Goal: Task Accomplishment & Management: Complete application form

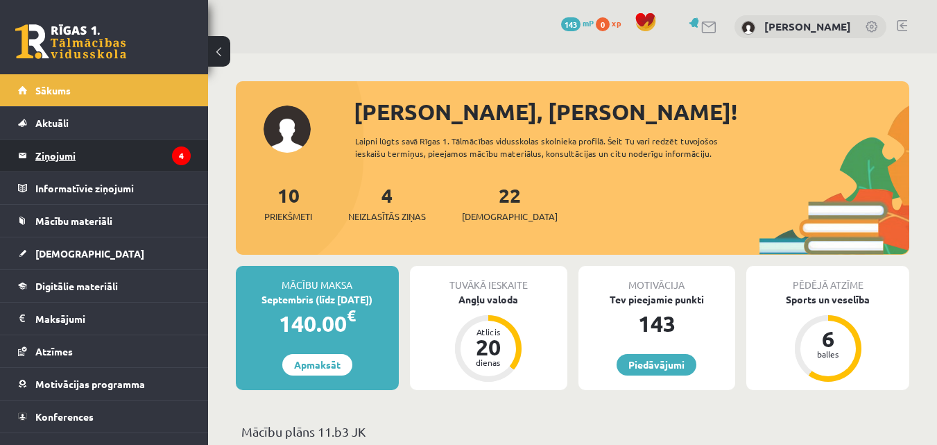
click at [153, 162] on legend "Ziņojumi 4" at bounding box center [112, 155] width 155 height 32
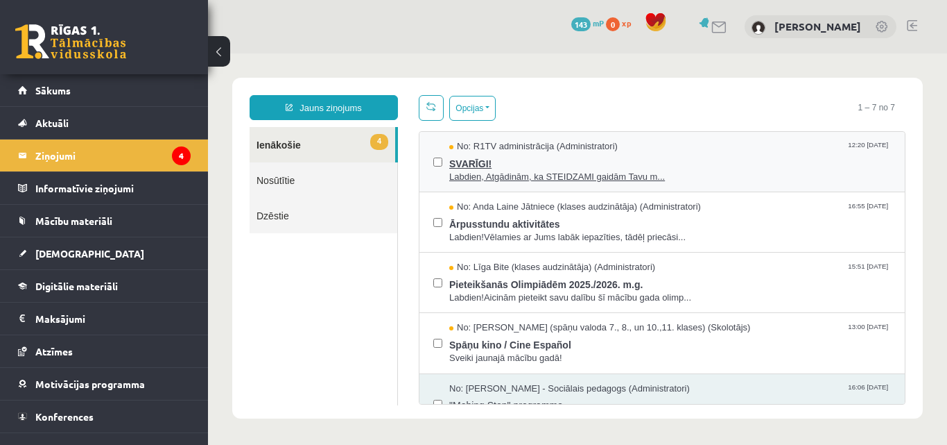
click at [576, 177] on span "Labdien, Atgādinām, ka STEIDZAMI gaidām Tavu m..." at bounding box center [670, 177] width 442 height 13
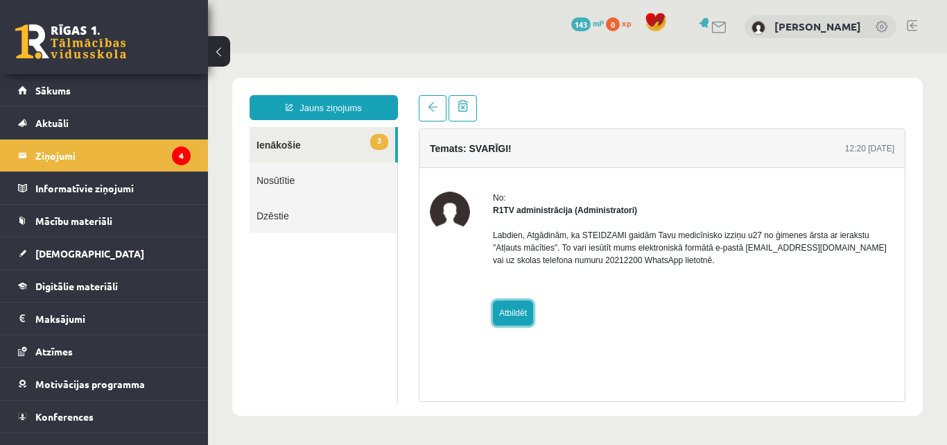
click at [512, 305] on link "Atbildēt" at bounding box center [513, 312] width 40 height 25
type input "**********"
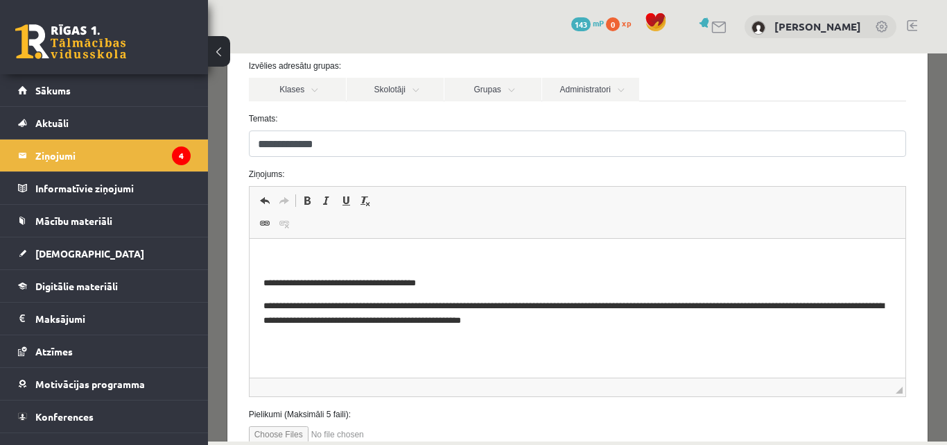
scroll to position [126, 0]
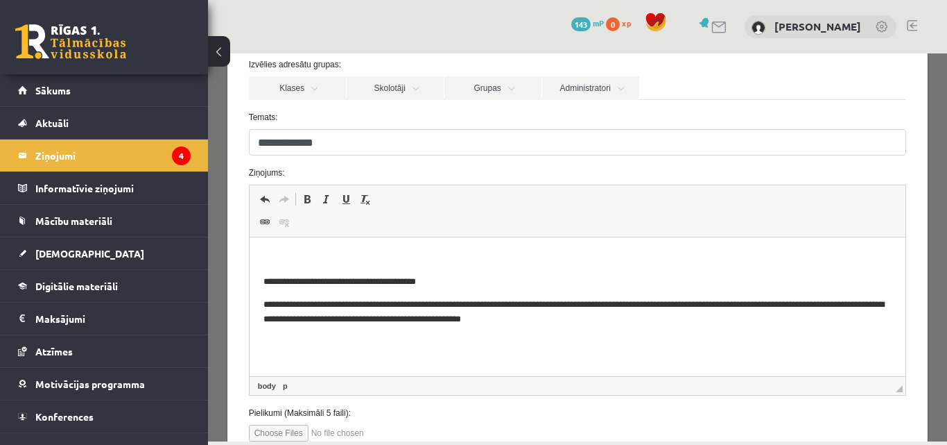
click at [317, 248] on html "**********" at bounding box center [577, 288] width 657 height 103
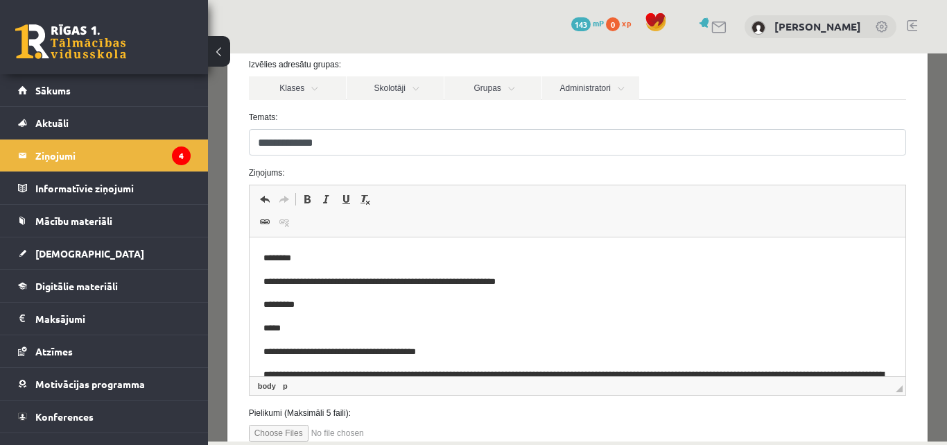
click at [297, 306] on p "*********" at bounding box center [567, 304] width 608 height 15
click at [263, 328] on p "*****" at bounding box center [567, 328] width 608 height 15
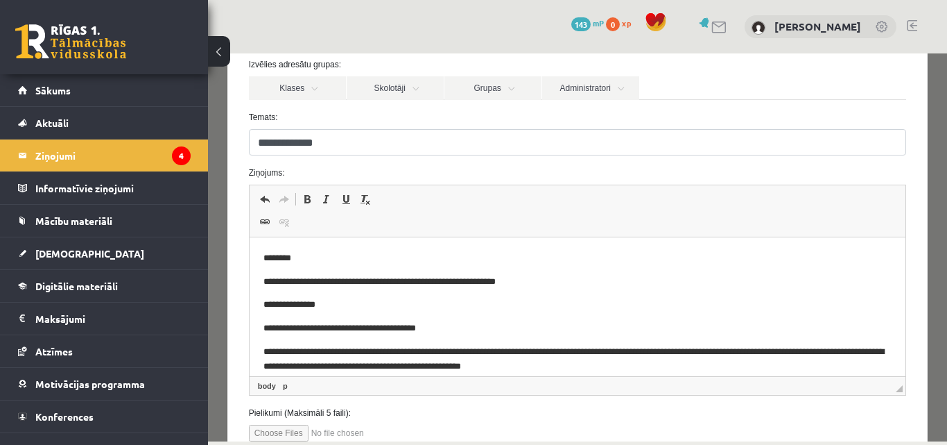
click at [327, 302] on p "********* *****" at bounding box center [567, 304] width 608 height 15
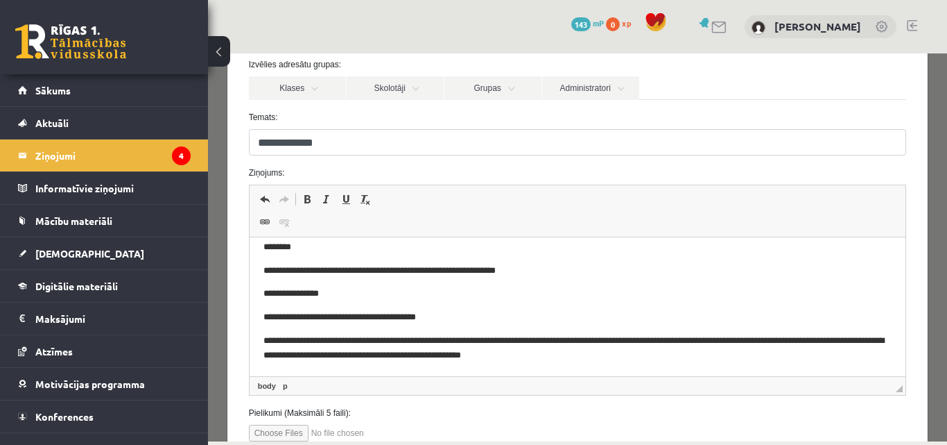
scroll to position [0, 0]
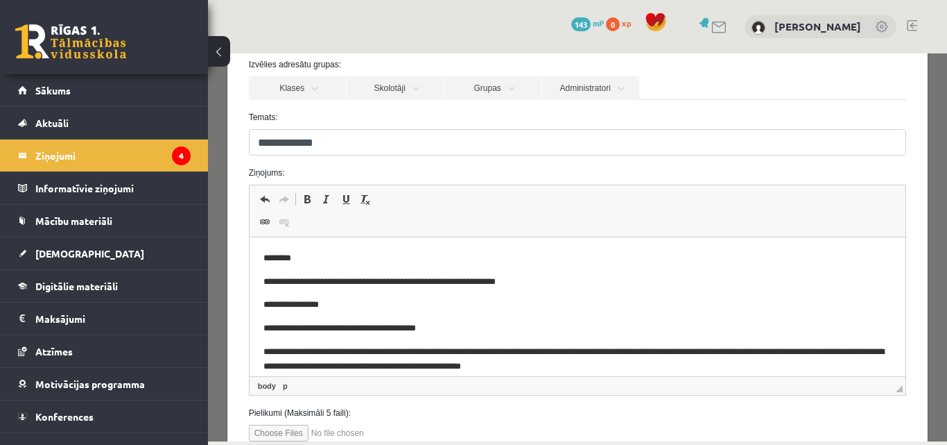
click at [304, 259] on p "********" at bounding box center [567, 258] width 608 height 15
click at [338, 298] on p "********* ******" at bounding box center [567, 304] width 608 height 15
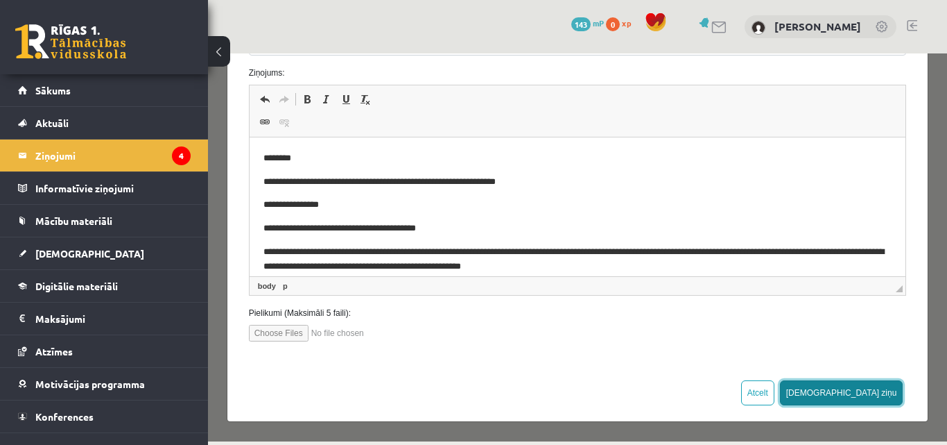
click at [870, 390] on button "Sūtīt ziņu" at bounding box center [841, 392] width 123 height 25
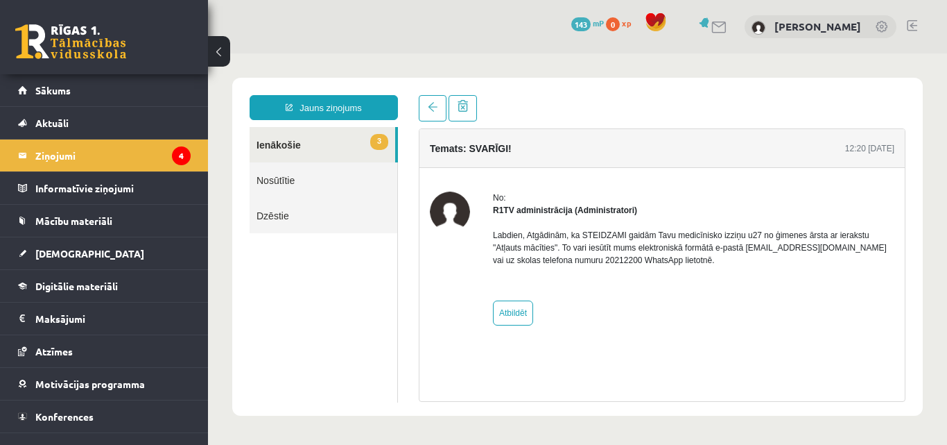
scroll to position [0, 0]
click at [342, 178] on link "Nosūtītie" at bounding box center [324, 179] width 148 height 35
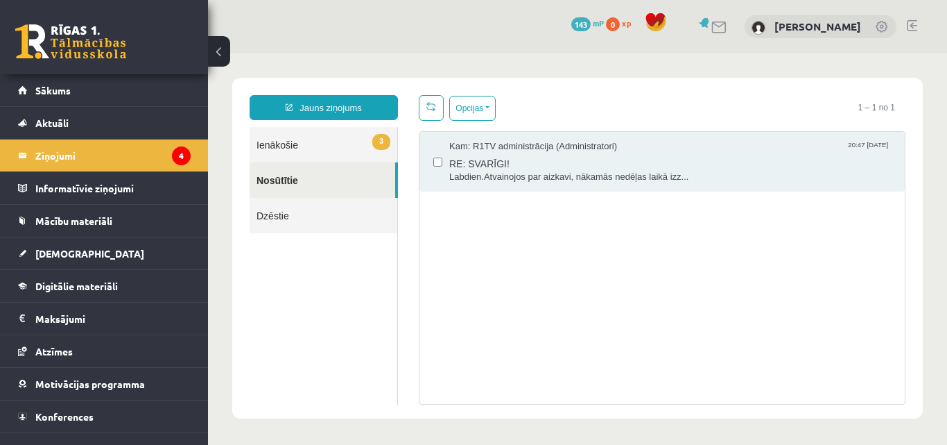
click at [343, 139] on link "3 Ienākošie" at bounding box center [324, 144] width 148 height 35
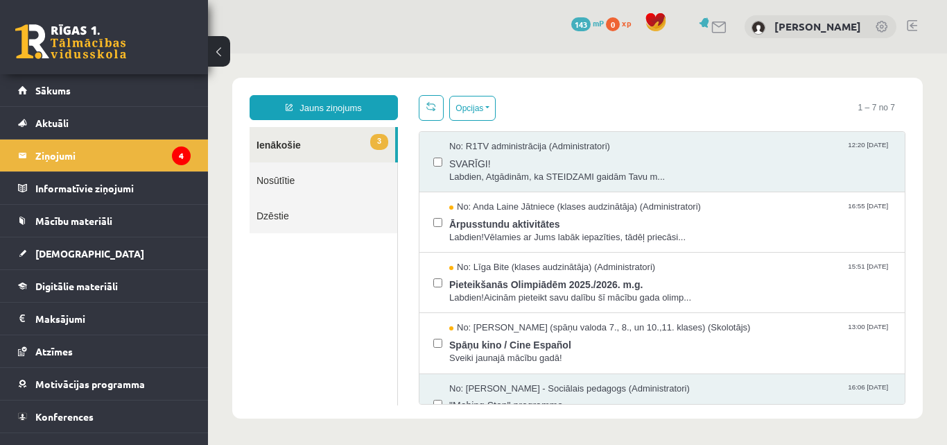
click at [343, 139] on link "3 Ienākošie" at bounding box center [323, 144] width 146 height 35
click at [92, 242] on link "[DEMOGRAPHIC_DATA]" at bounding box center [104, 253] width 173 height 32
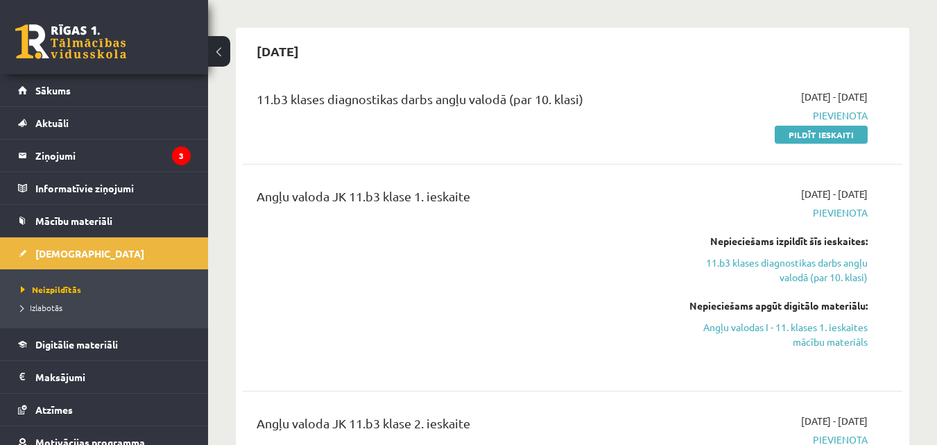
scroll to position [112, 0]
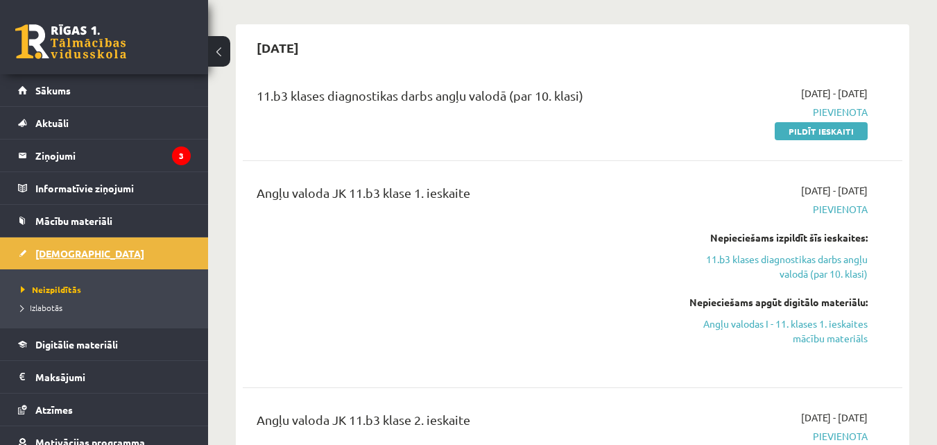
click at [59, 250] on span "[DEMOGRAPHIC_DATA]" at bounding box center [89, 253] width 109 height 12
click at [53, 290] on span "Neizpildītās" at bounding box center [51, 289] width 60 height 11
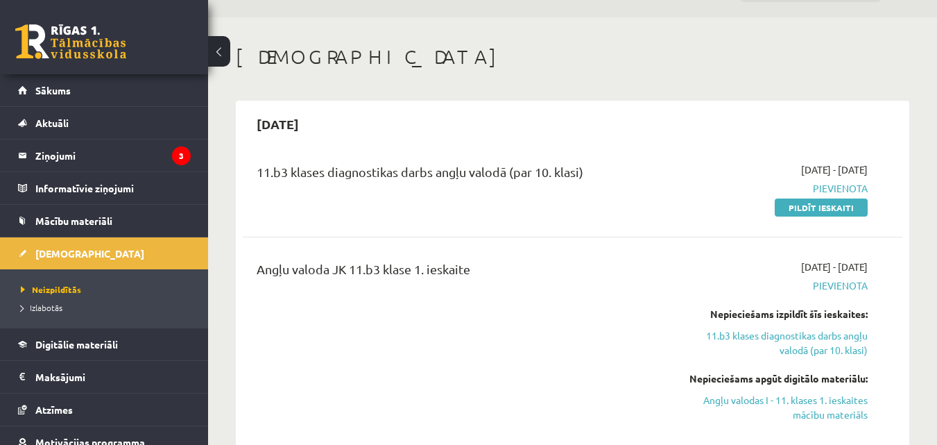
scroll to position [0, 0]
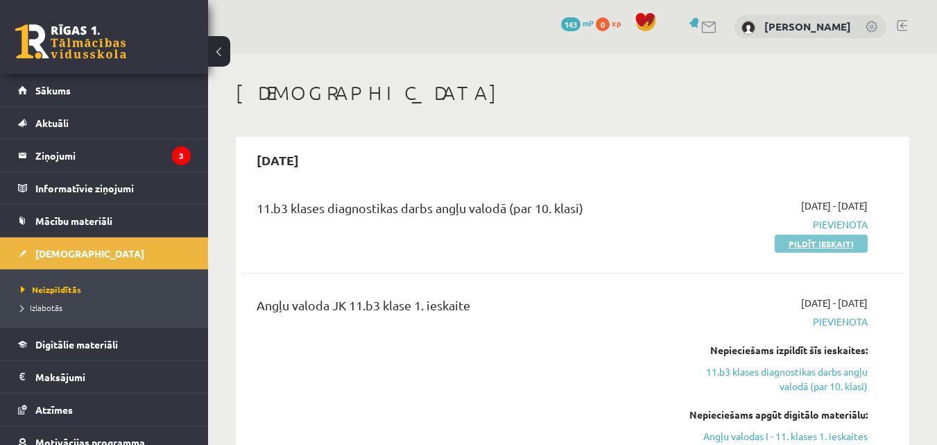
click at [814, 245] on link "Pildīt ieskaiti" at bounding box center [821, 243] width 93 height 18
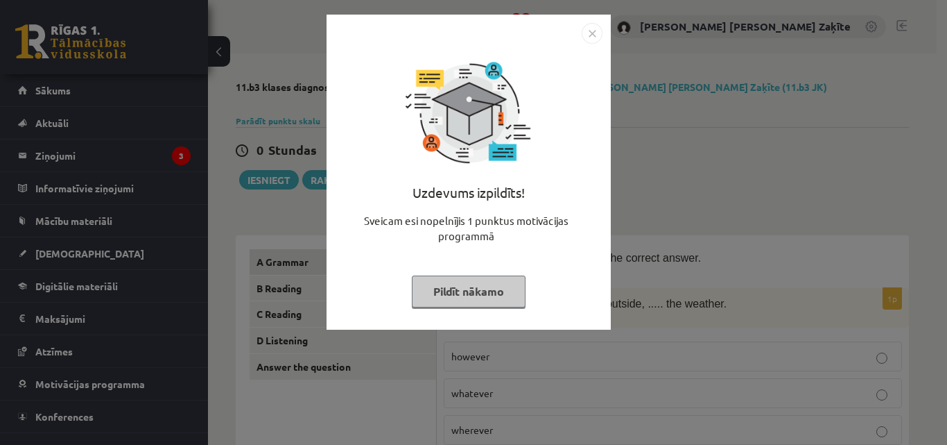
click at [593, 35] on img "Close" at bounding box center [592, 33] width 21 height 21
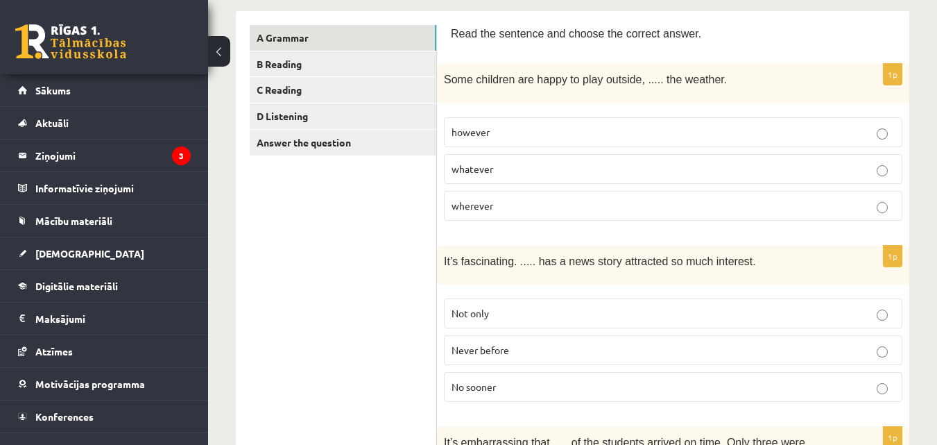
scroll to position [225, 0]
click at [623, 153] on label "whatever" at bounding box center [673, 168] width 458 height 30
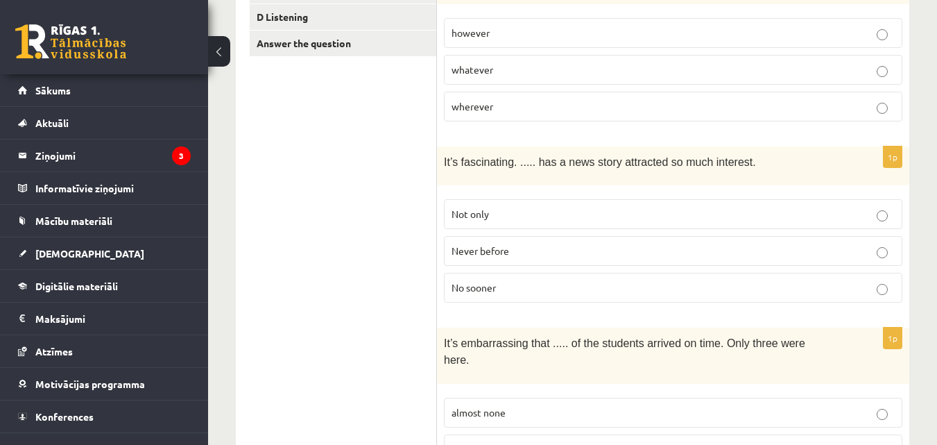
scroll to position [328, 0]
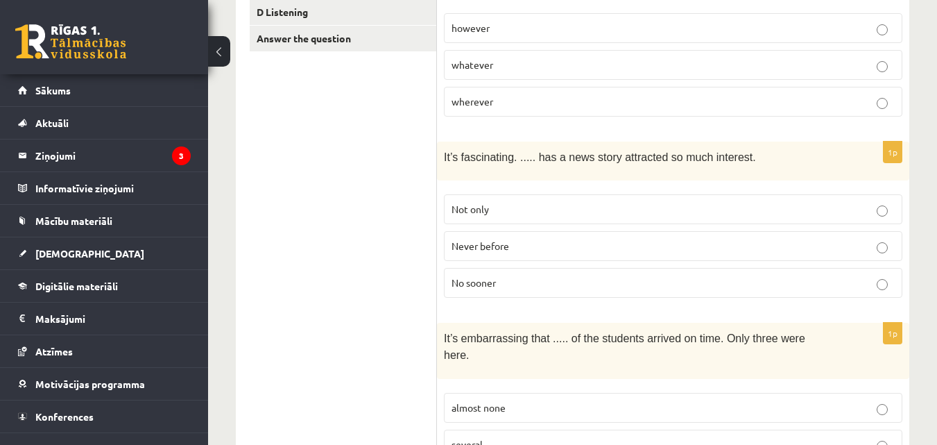
click at [611, 234] on label "Never before" at bounding box center [673, 246] width 458 height 30
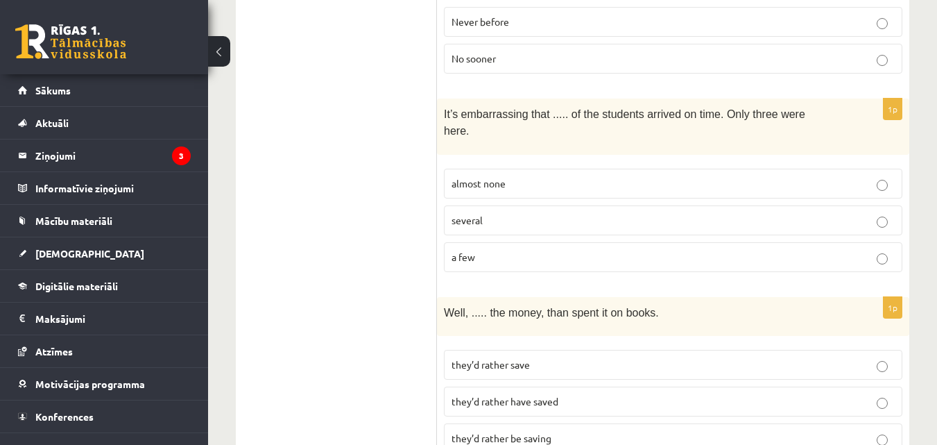
scroll to position [555, 0]
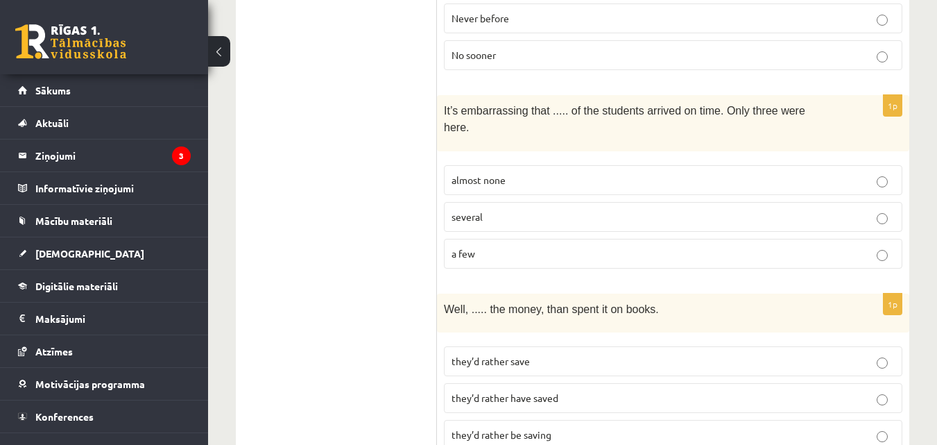
click at [593, 173] on p "almost none" at bounding box center [672, 180] width 443 height 15
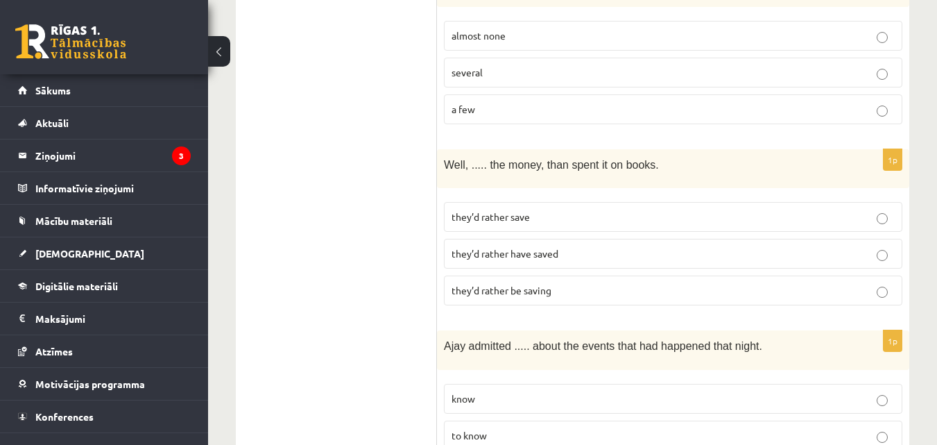
scroll to position [701, 0]
click at [544, 208] on p "they’d rather save" at bounding box center [672, 215] width 443 height 15
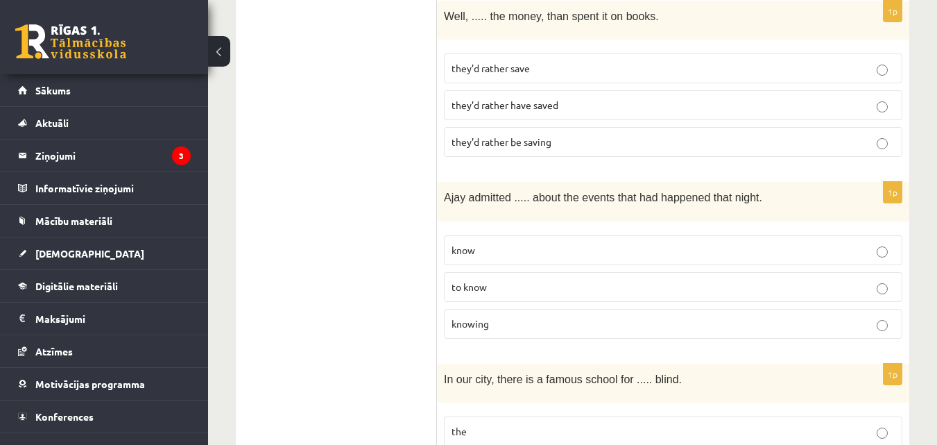
scroll to position [849, 0]
click at [571, 316] on p "knowing" at bounding box center [672, 323] width 443 height 15
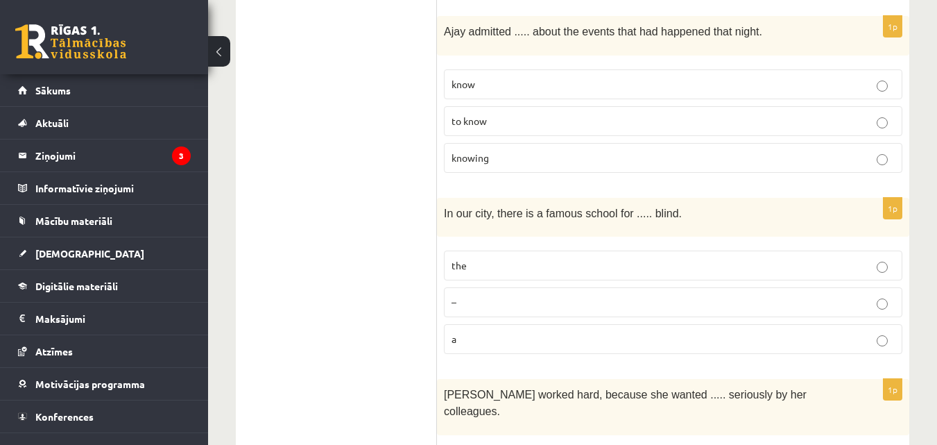
scroll to position [1015, 0]
click at [576, 257] on p "the" at bounding box center [672, 264] width 443 height 15
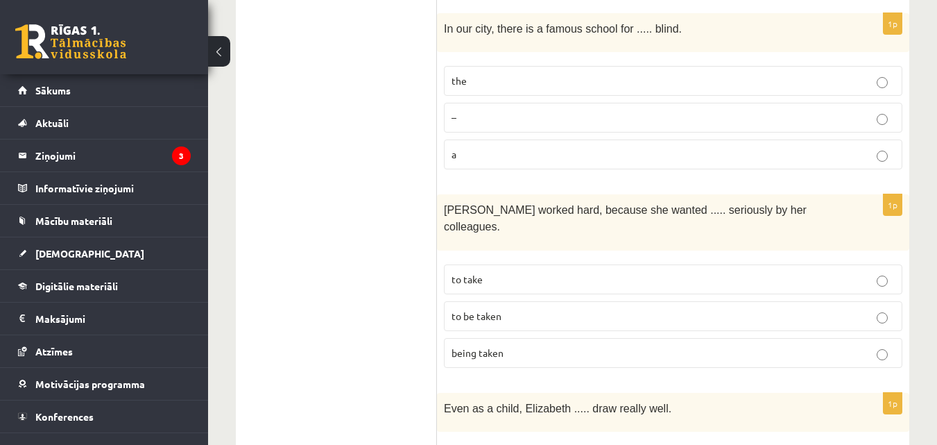
scroll to position [1199, 0]
click at [512, 308] on p "to be taken" at bounding box center [672, 315] width 443 height 15
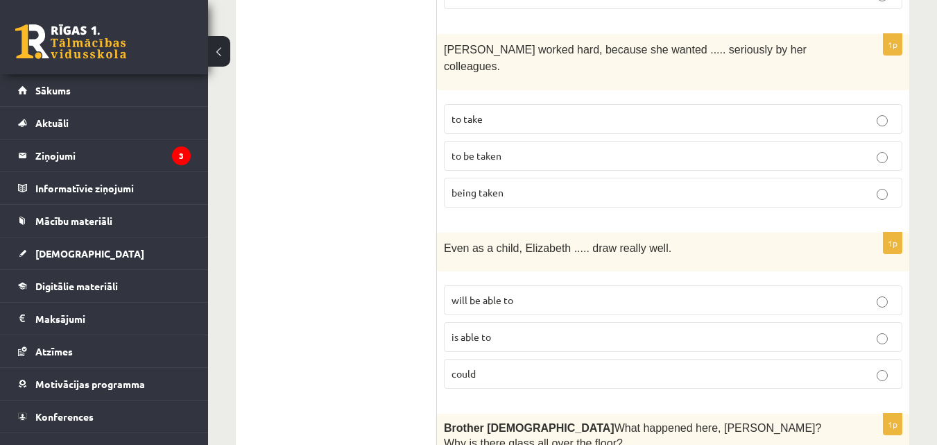
scroll to position [1363, 0]
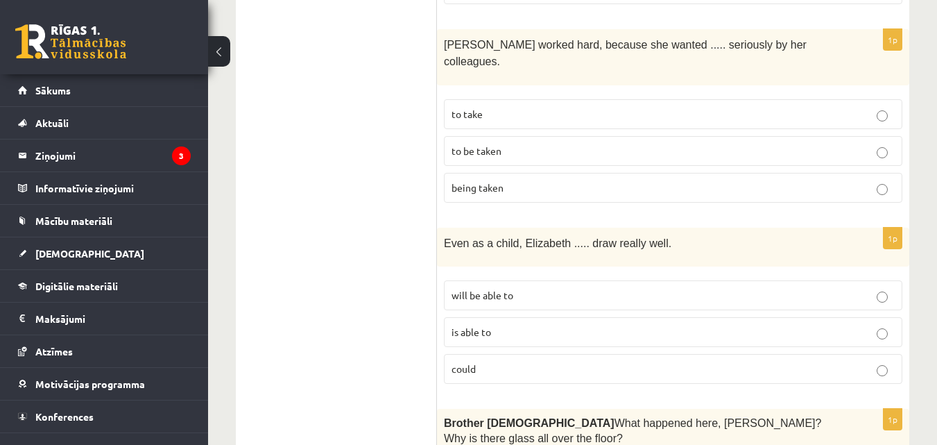
click at [511, 361] on p "could" at bounding box center [672, 368] width 443 height 15
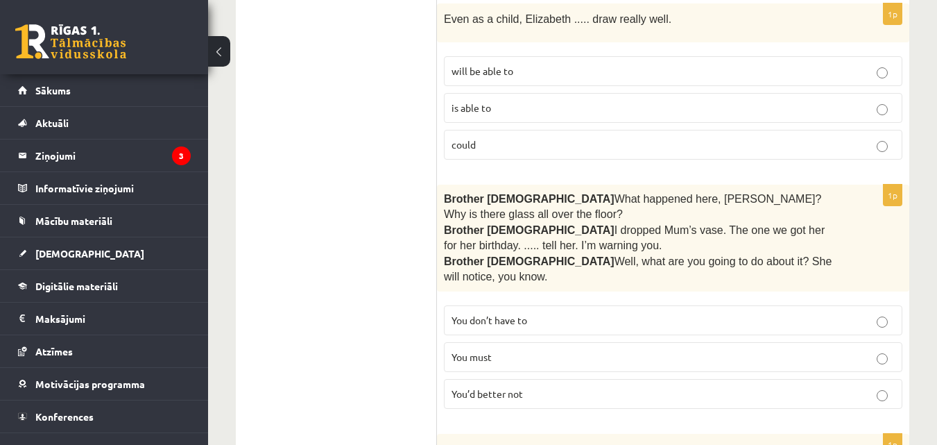
scroll to position [1588, 0]
click at [499, 386] on span "You’d better not" at bounding box center [486, 392] width 71 height 12
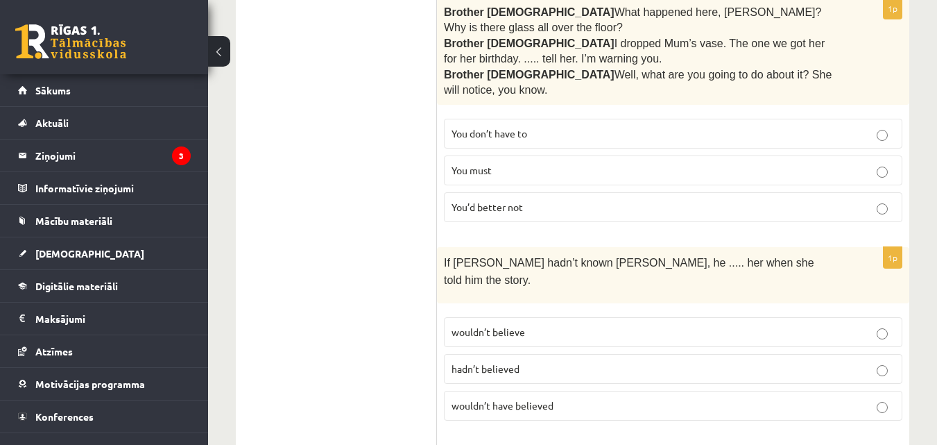
scroll to position [1775, 0]
click at [560, 389] on label "wouldn’t have believed" at bounding box center [673, 404] width 458 height 30
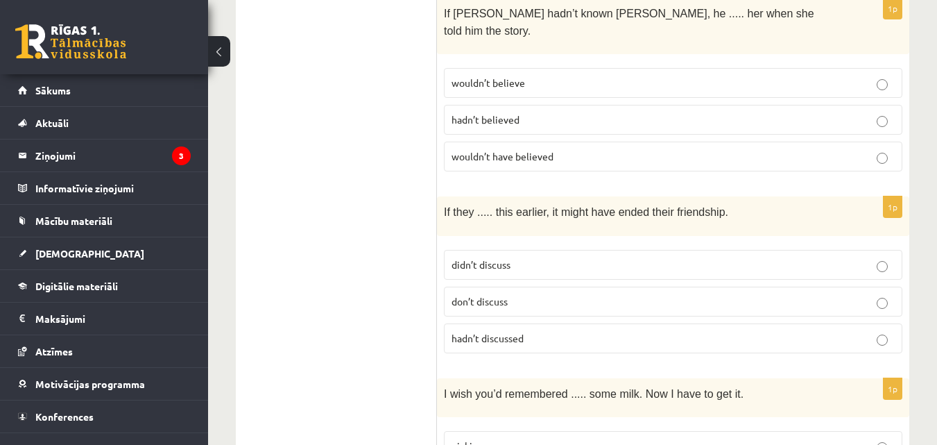
scroll to position [2030, 0]
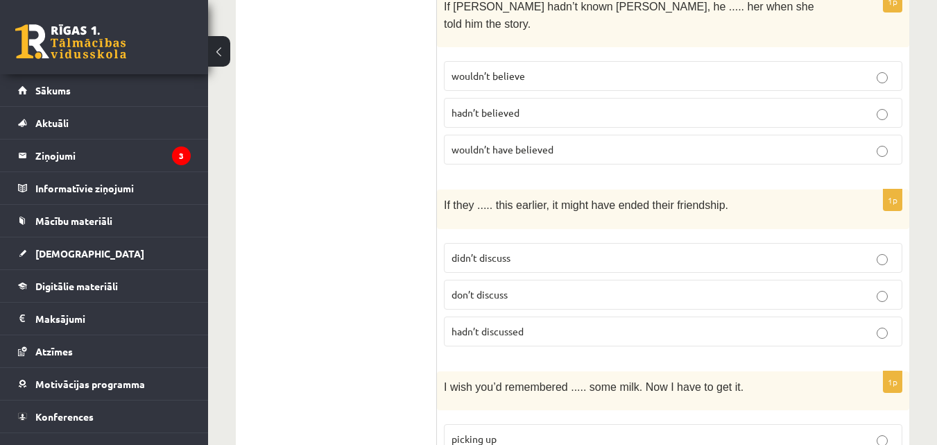
click at [547, 316] on label "hadn’t discussed" at bounding box center [673, 331] width 458 height 30
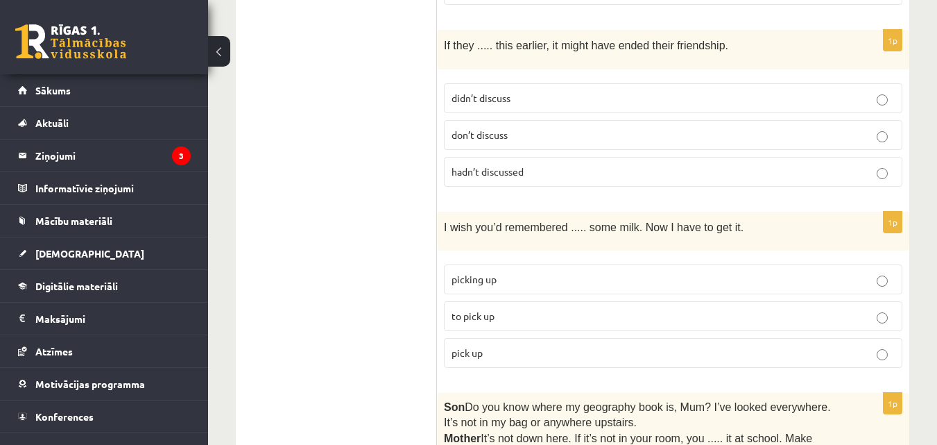
scroll to position [2190, 0]
click at [553, 308] on p "to pick up" at bounding box center [672, 315] width 443 height 15
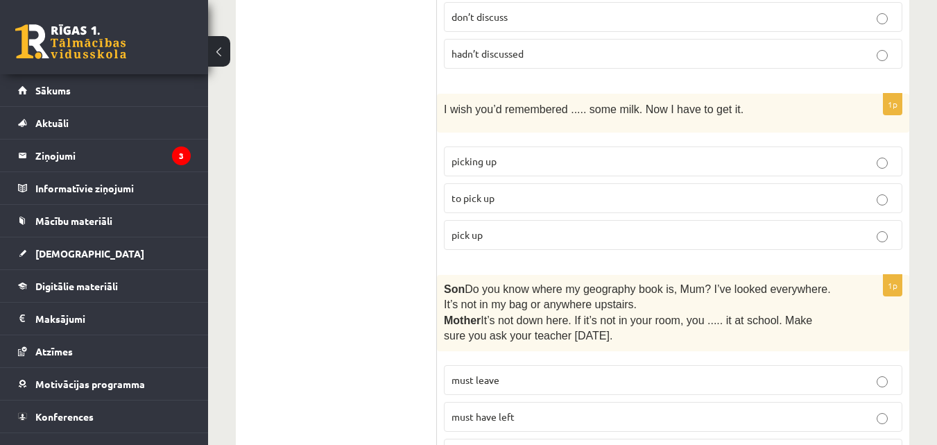
scroll to position [2309, 0]
click at [559, 408] on p "must have left" at bounding box center [672, 415] width 443 height 15
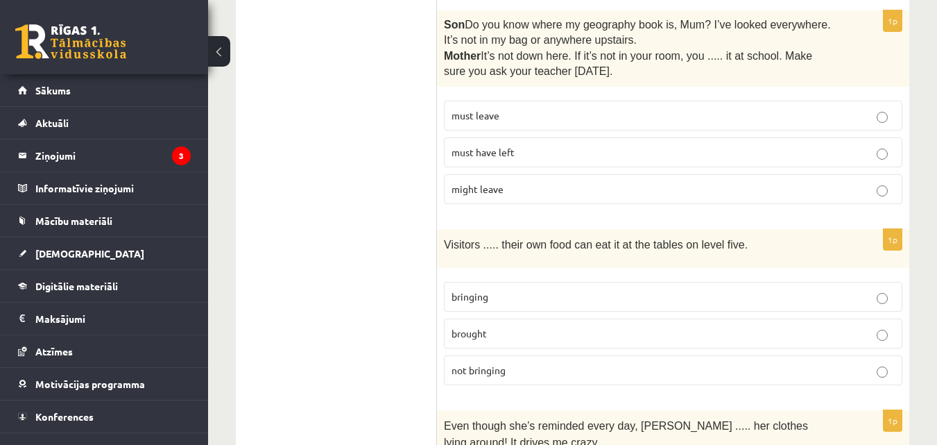
scroll to position [2572, 0]
click at [516, 288] on p "bringing" at bounding box center [672, 295] width 443 height 15
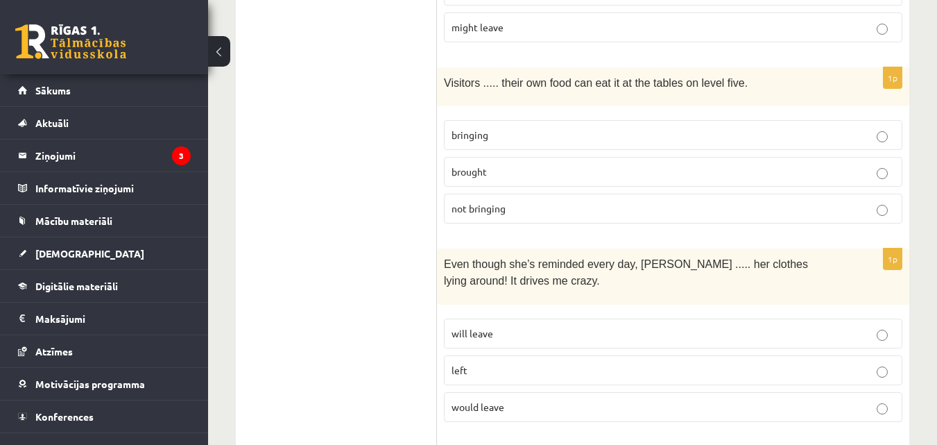
scroll to position [2734, 0]
click at [523, 362] on p "left" at bounding box center [672, 369] width 443 height 15
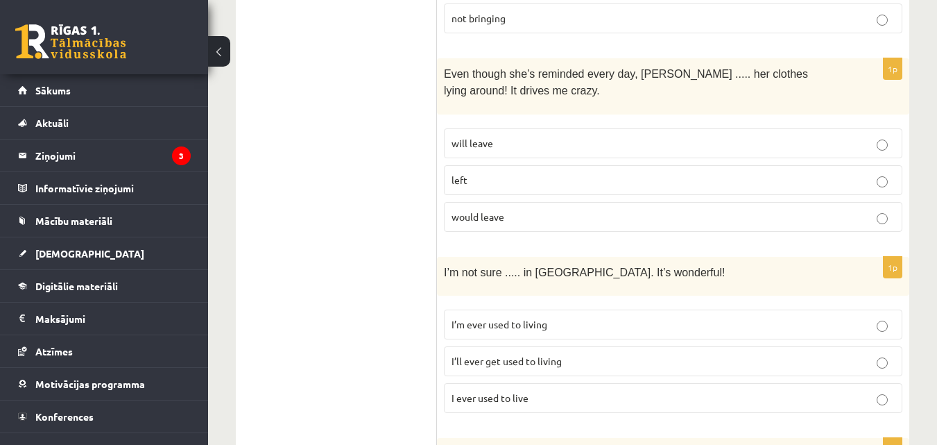
scroll to position [2933, 0]
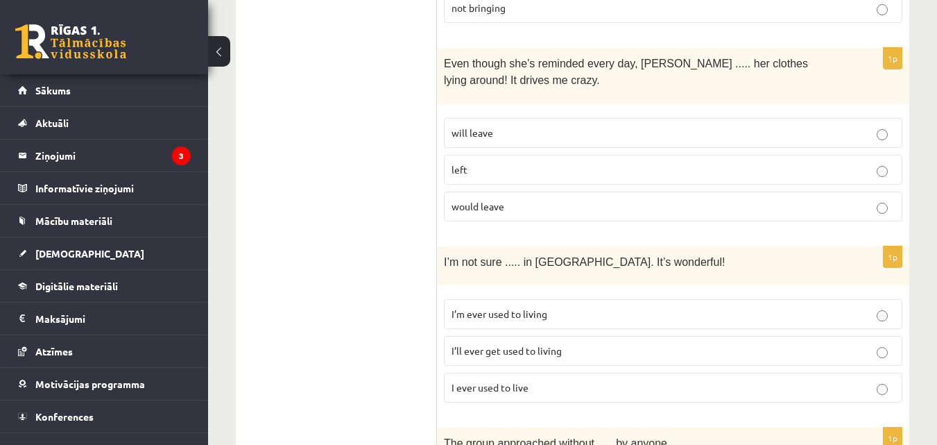
click at [521, 344] on span "I’ll ever get used to living" at bounding box center [506, 350] width 110 height 12
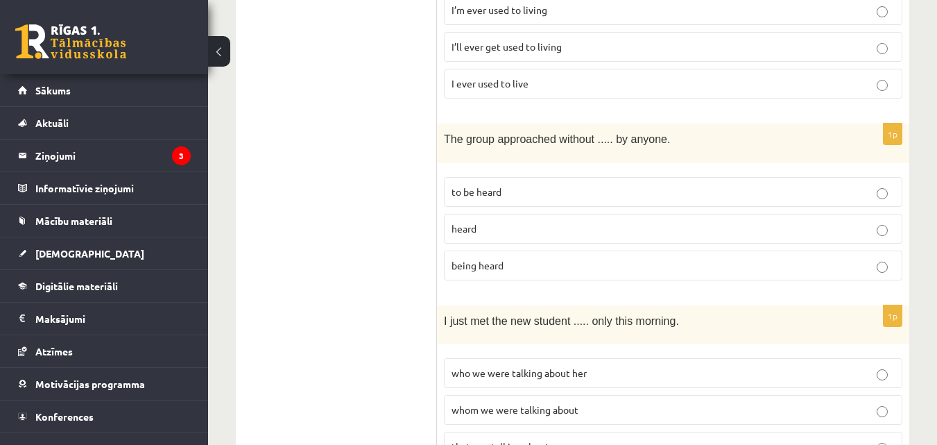
scroll to position [3238, 0]
click at [550, 250] on label "being heard" at bounding box center [673, 265] width 458 height 30
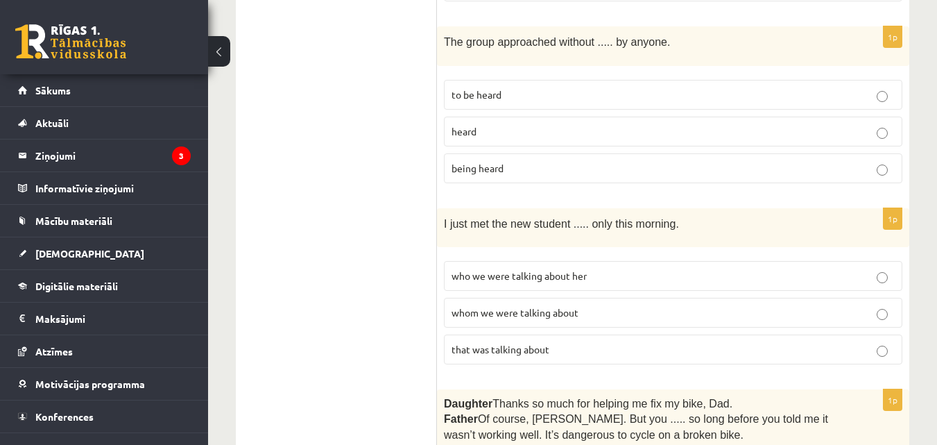
scroll to position [3335, 0]
click at [568, 305] on span "whom we were talking about" at bounding box center [514, 311] width 127 height 12
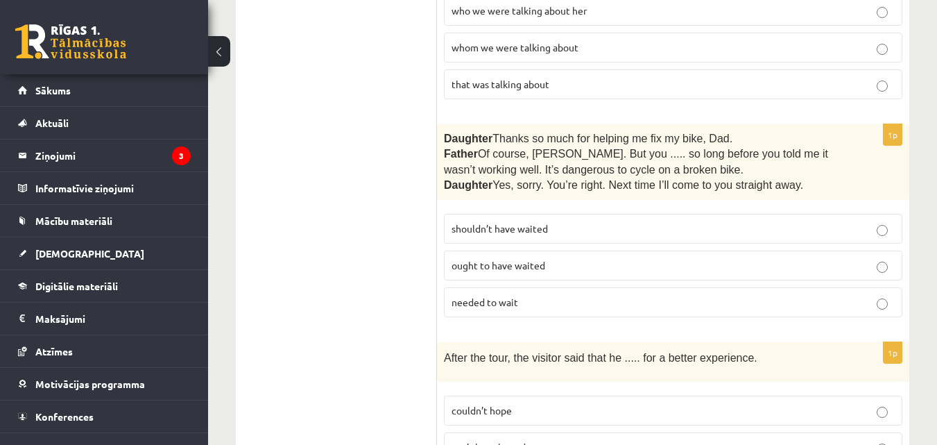
scroll to position [3600, 0]
click at [549, 213] on label "shouldn’t have waited" at bounding box center [673, 228] width 458 height 30
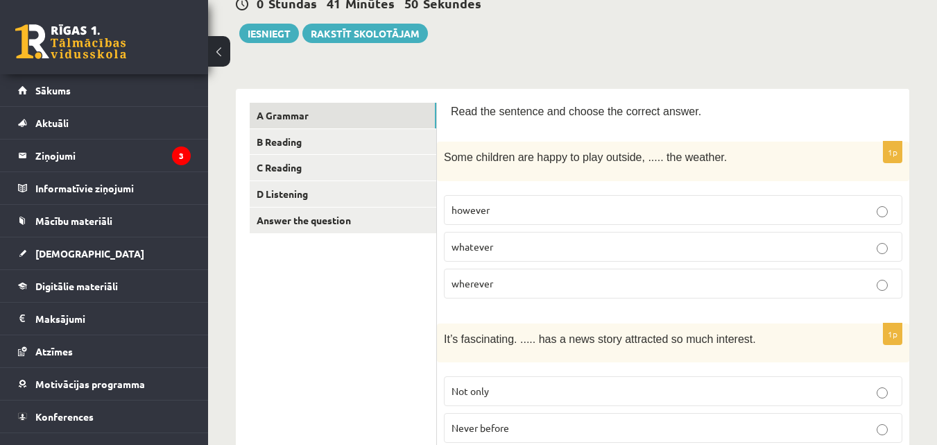
scroll to position [0, 0]
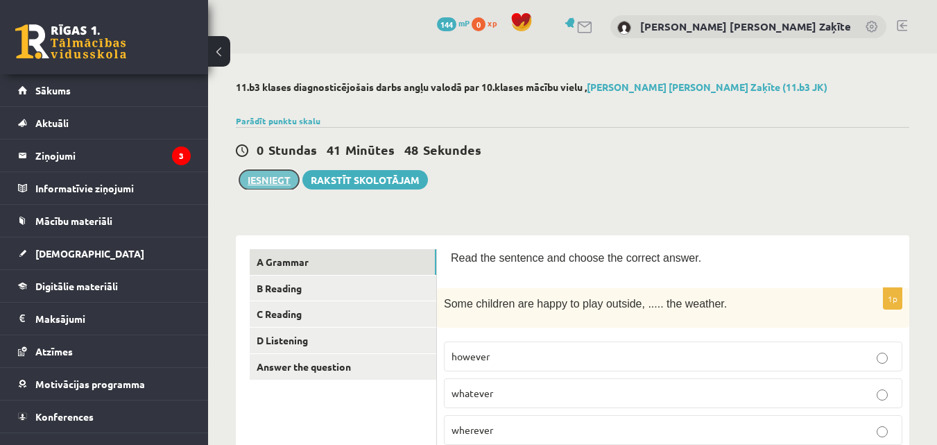
click at [276, 183] on button "Iesniegt" at bounding box center [269, 179] width 60 height 19
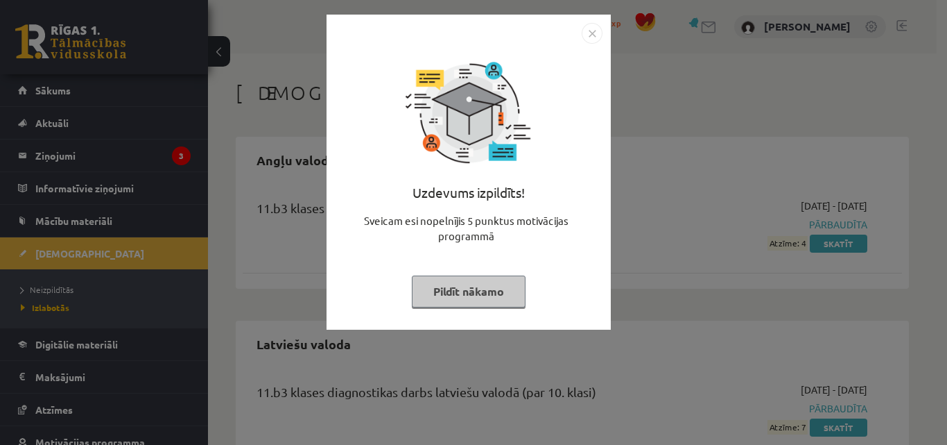
click at [588, 35] on img "Close" at bounding box center [592, 33] width 21 height 21
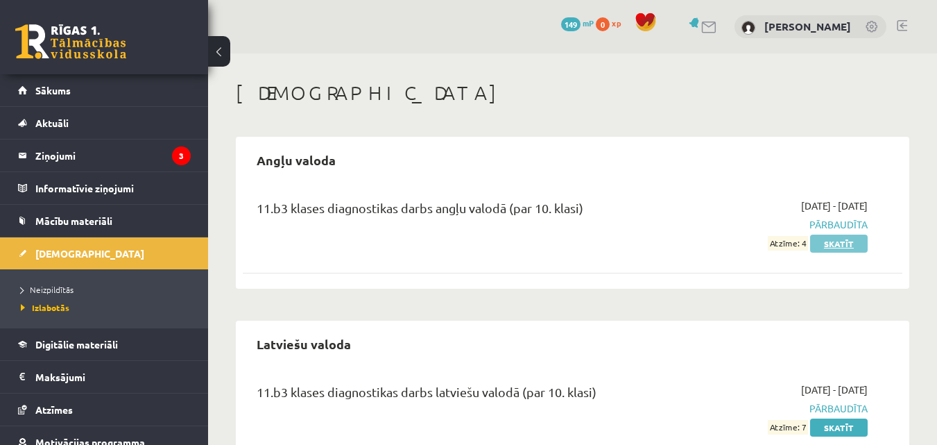
click at [841, 245] on link "Skatīt" at bounding box center [839, 243] width 58 height 18
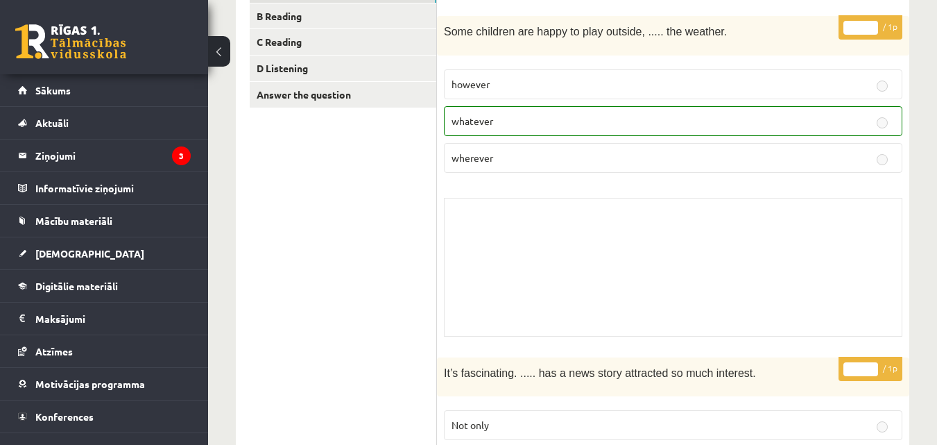
scroll to position [252, 0]
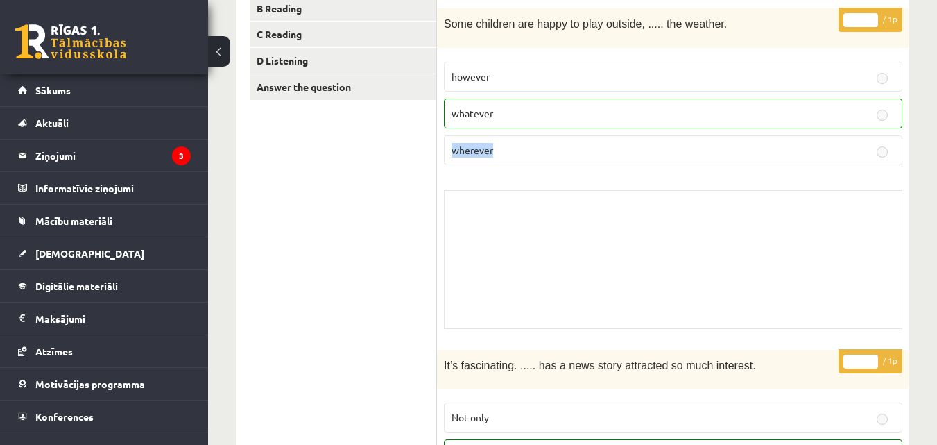
drag, startPoint x: 546, startPoint y: 261, endPoint x: 494, endPoint y: 68, distance: 199.9
click at [494, 68] on div "* / 1p Some children are happy to play outside, ..... the weather. however what…" at bounding box center [673, 171] width 472 height 327
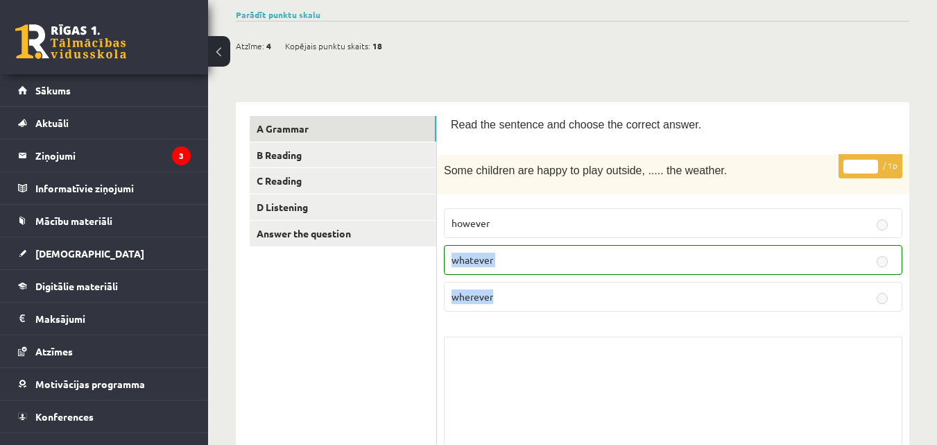
scroll to position [0, 0]
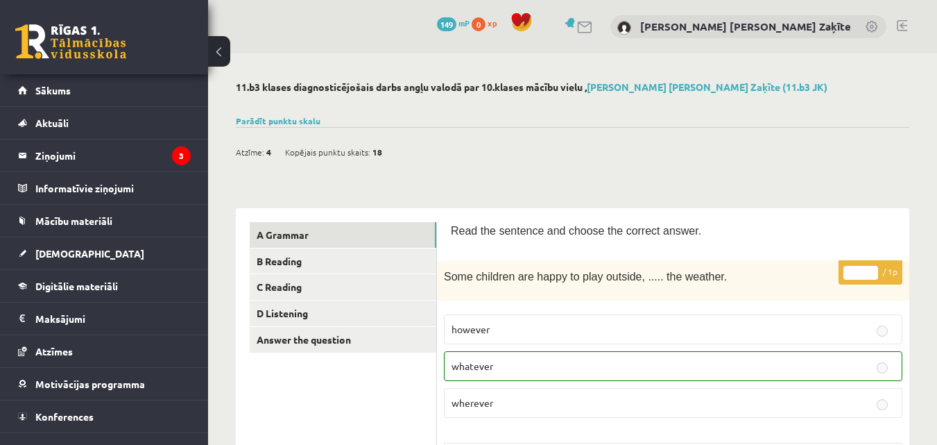
click at [260, 123] on link "Parādīt punktu skalu" at bounding box center [278, 120] width 85 height 11
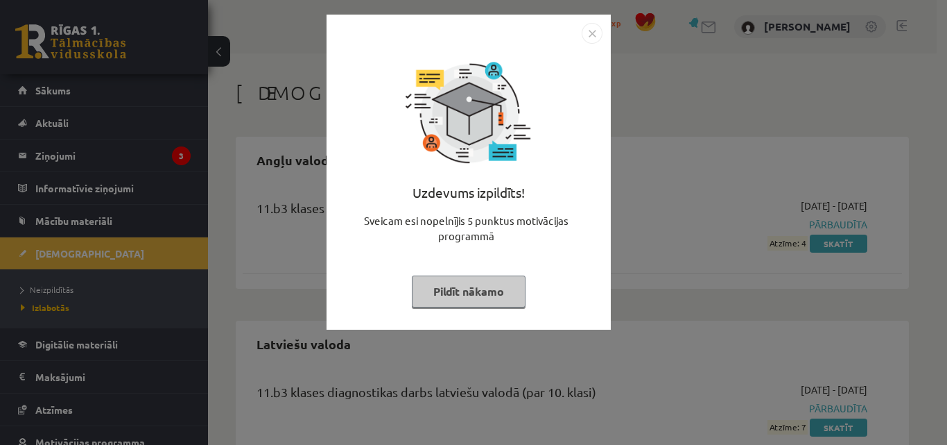
click at [593, 31] on img "Close" at bounding box center [592, 33] width 21 height 21
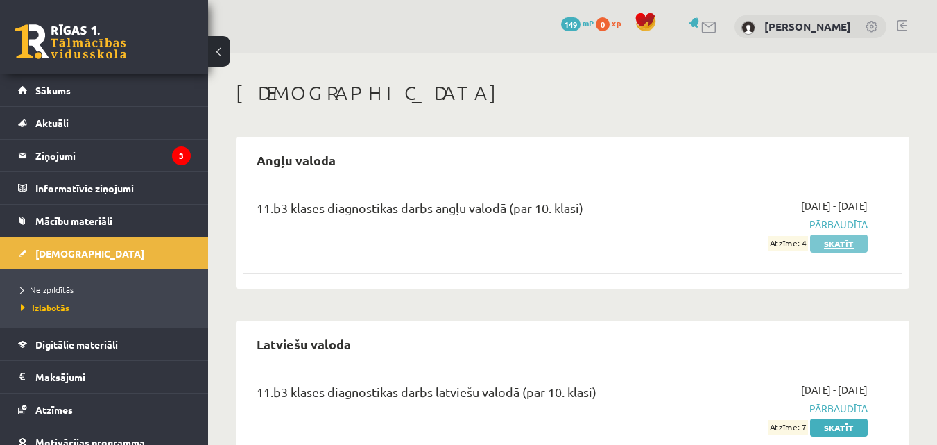
click at [841, 245] on link "Skatīt" at bounding box center [839, 243] width 58 height 18
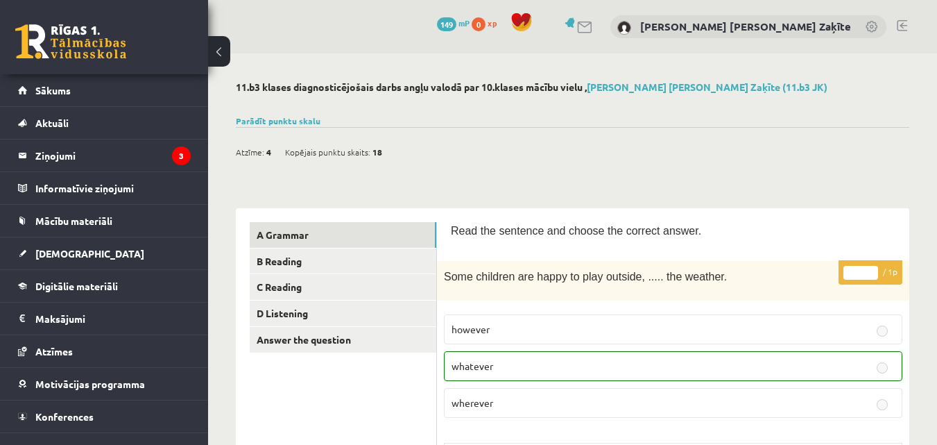
click at [594, 30] on link at bounding box center [585, 27] width 17 height 12
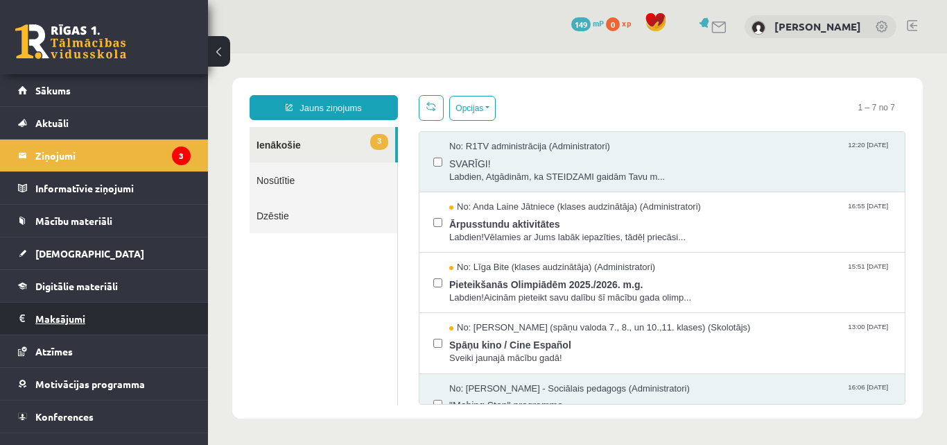
click at [112, 326] on legend "Maksājumi 0" at bounding box center [112, 318] width 155 height 32
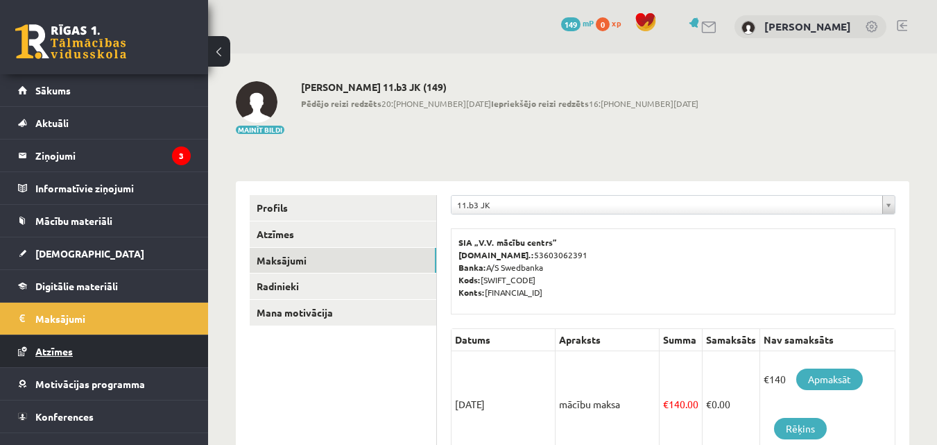
click at [101, 354] on link "Atzīmes" at bounding box center [104, 351] width 173 height 32
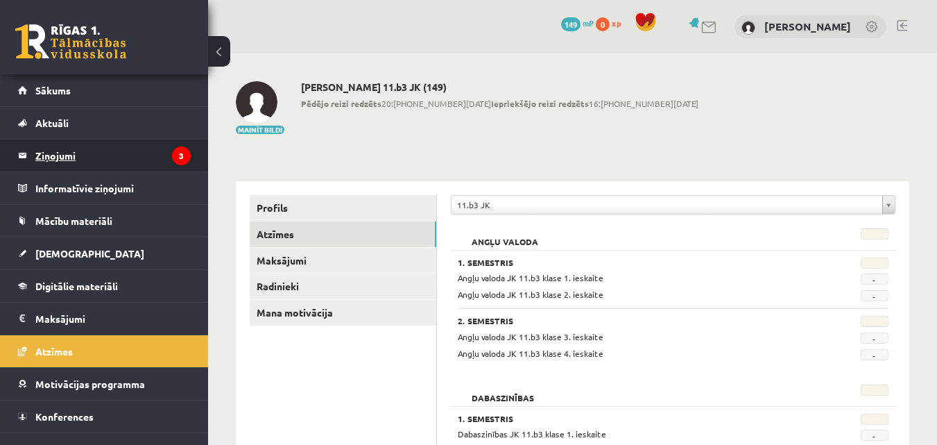
click at [98, 153] on legend "Ziņojumi 3" at bounding box center [112, 155] width 155 height 32
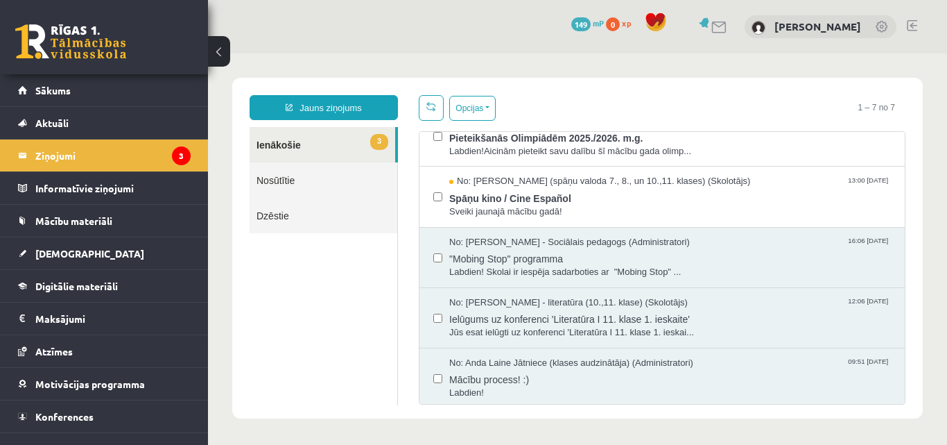
scroll to position [150, 0]
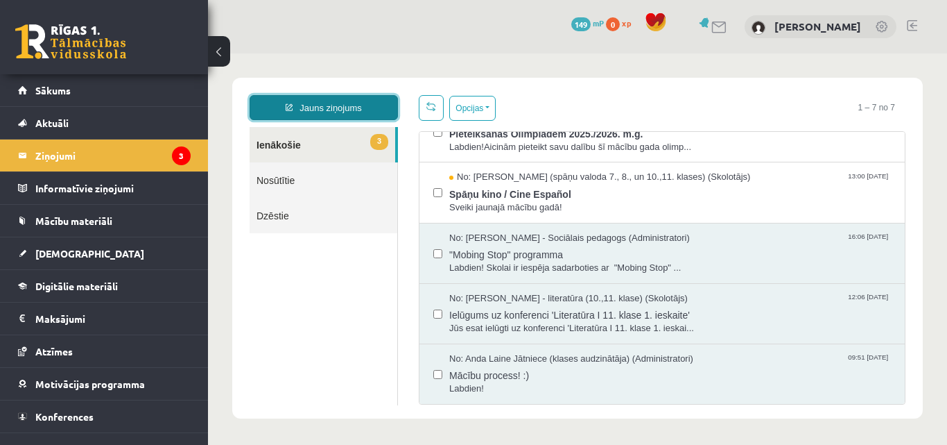
click at [313, 118] on link "Jauns ziņojums" at bounding box center [324, 107] width 148 height 25
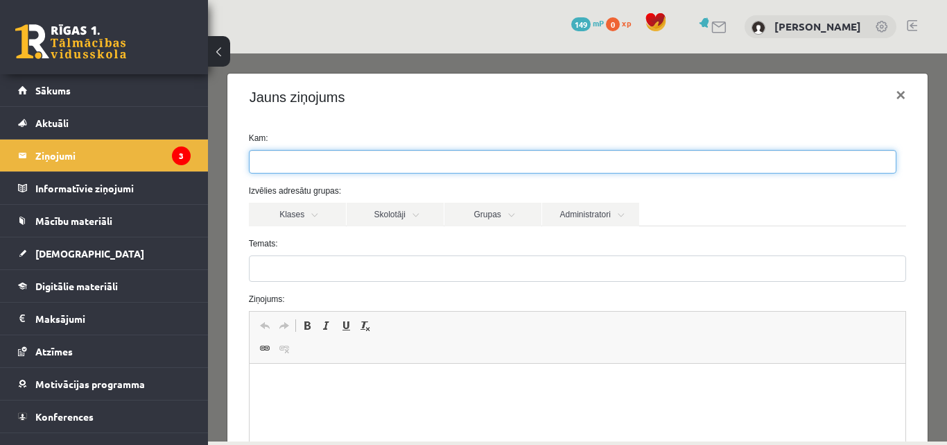
click at [322, 154] on ul at bounding box center [573, 161] width 646 height 22
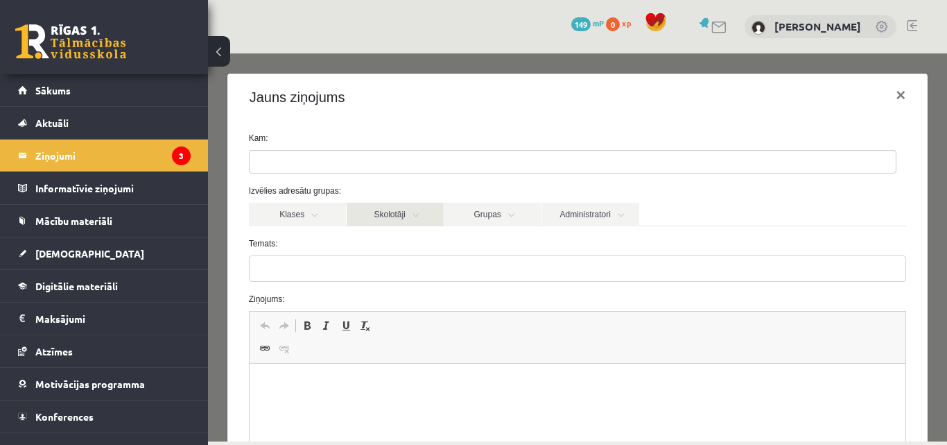
click at [398, 215] on link "Skolotāji" at bounding box center [395, 214] width 97 height 24
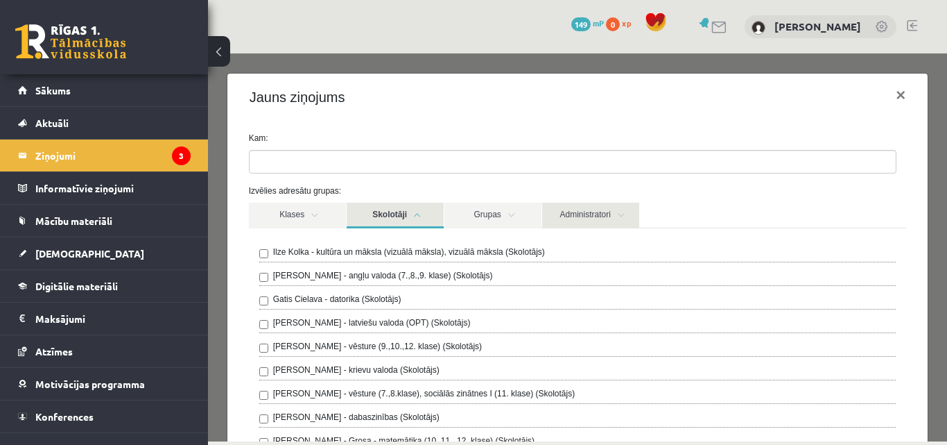
click at [574, 218] on link "Administratori" at bounding box center [590, 215] width 97 height 26
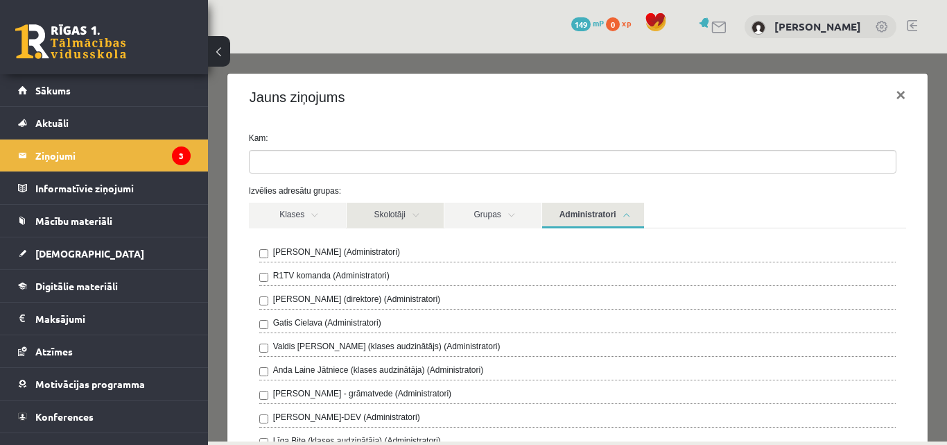
click at [431, 209] on link "Skolotāji" at bounding box center [395, 215] width 97 height 26
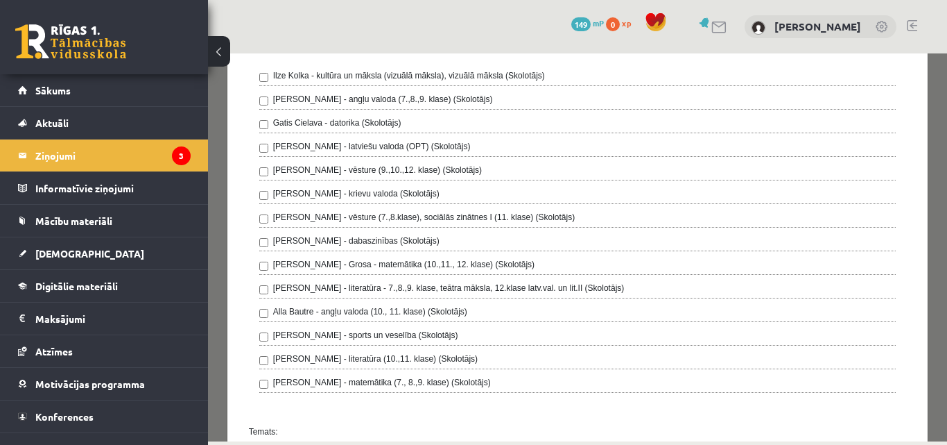
scroll to position [177, 0]
click at [270, 316] on div "Alla Bautre - angļu valoda (10., 11. klase) (Skolotājs)" at bounding box center [577, 312] width 637 height 17
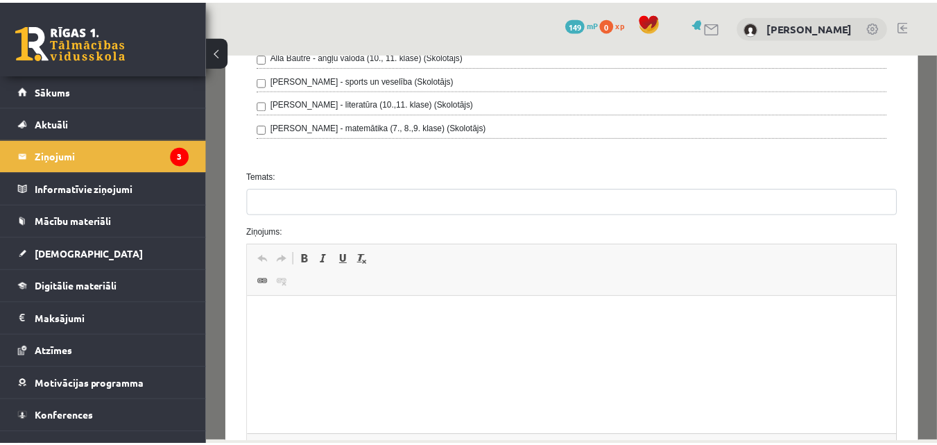
scroll to position [411, 0]
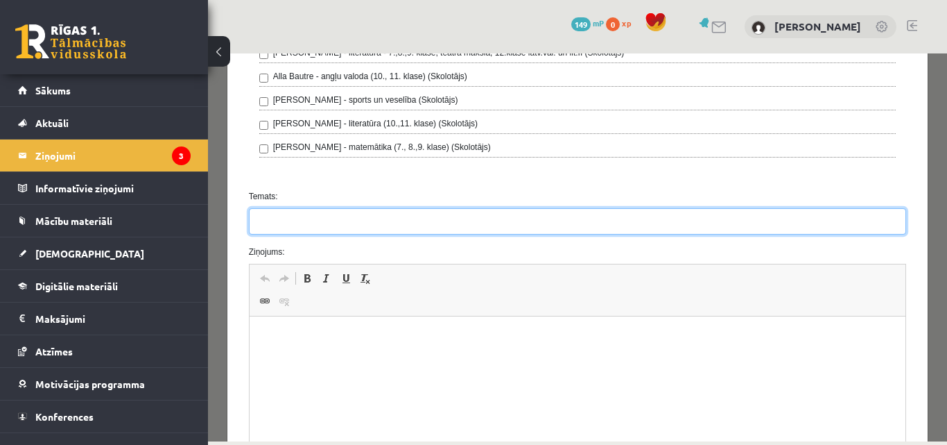
click at [313, 227] on input "Temats:" at bounding box center [578, 221] width 658 height 26
type input "**********"
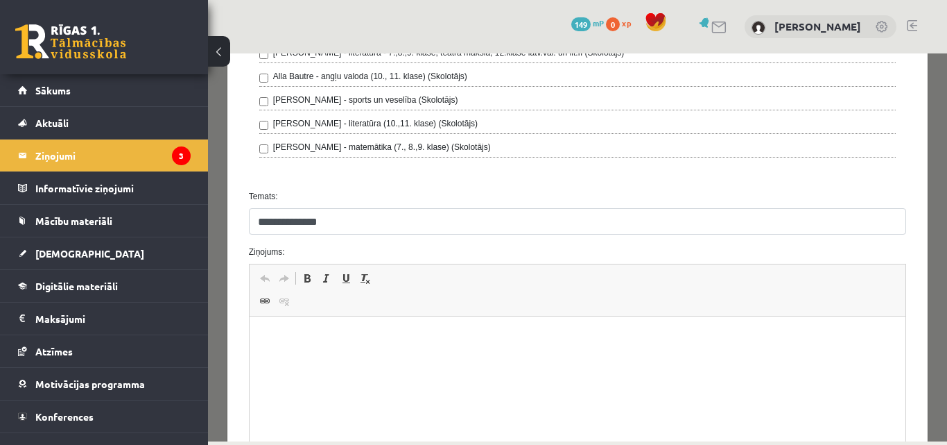
click at [307, 338] on p "Editor, wiswyg-editor-47024834371680-1757614498-227" at bounding box center [577, 337] width 629 height 15
click at [62, 345] on link "Atzīmes" at bounding box center [104, 351] width 173 height 32
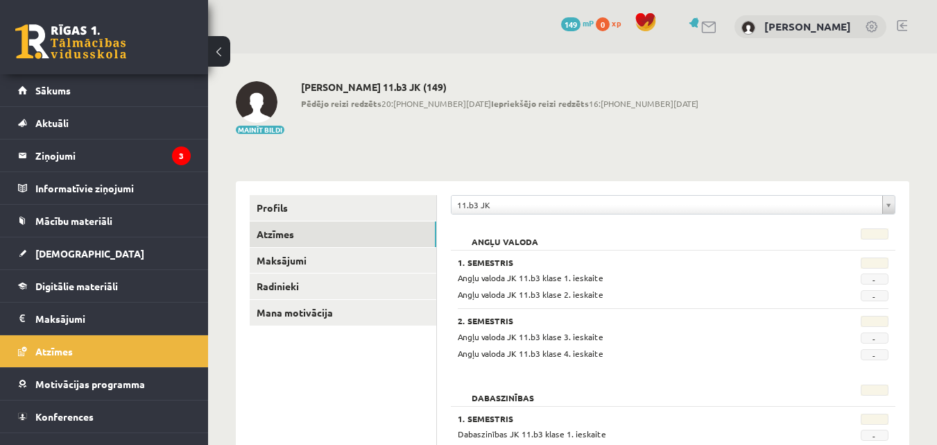
scroll to position [87, 0]
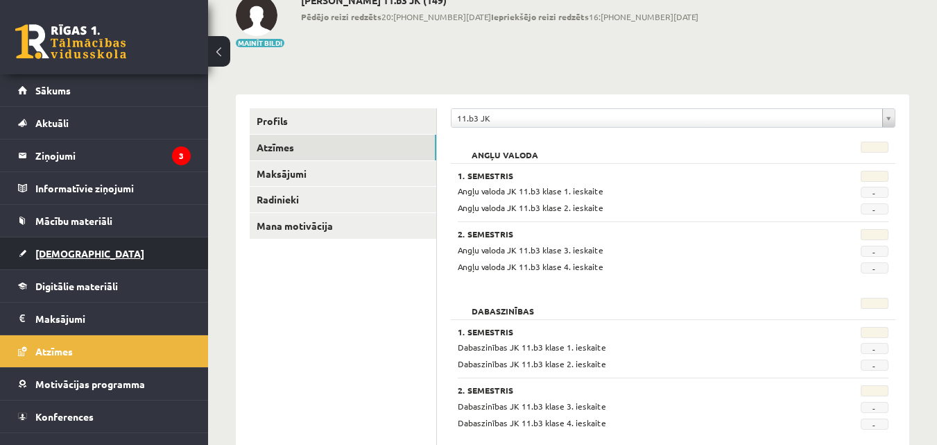
click at [105, 249] on link "[DEMOGRAPHIC_DATA]" at bounding box center [104, 253] width 173 height 32
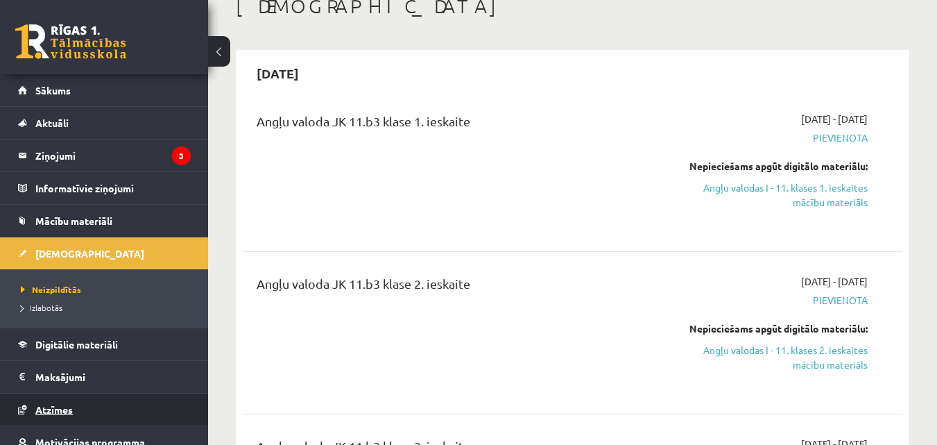
click at [49, 398] on link "Atzīmes" at bounding box center [104, 409] width 173 height 32
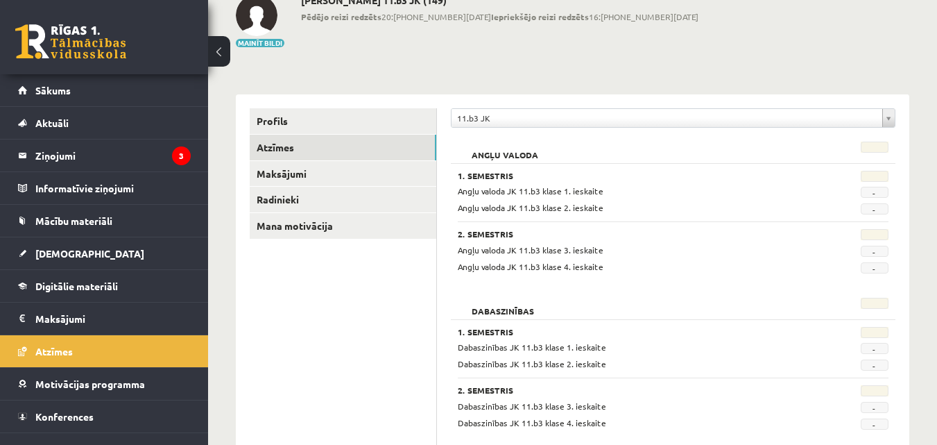
click at [499, 168] on div "1. Semestris Angļu valoda JK 11.b3 klase 1. ieskaite - Angļu valoda JK 11.b3 kl…" at bounding box center [673, 218] width 445 height 110
drag, startPoint x: 498, startPoint y: 198, endPoint x: 495, endPoint y: 158, distance: 39.6
click at [495, 158] on div "Angļu valoda 1. Semestris Angļu valoda JK 11.b3 klase 1. ieskaite - Angļu valod…" at bounding box center [673, 209] width 445 height 149
click at [531, 195] on span "Angļu valoda JK 11.b3 klase 1. ieskaite" at bounding box center [531, 190] width 146 height 11
click at [78, 157] on legend "Ziņojumi 3" at bounding box center [112, 155] width 155 height 32
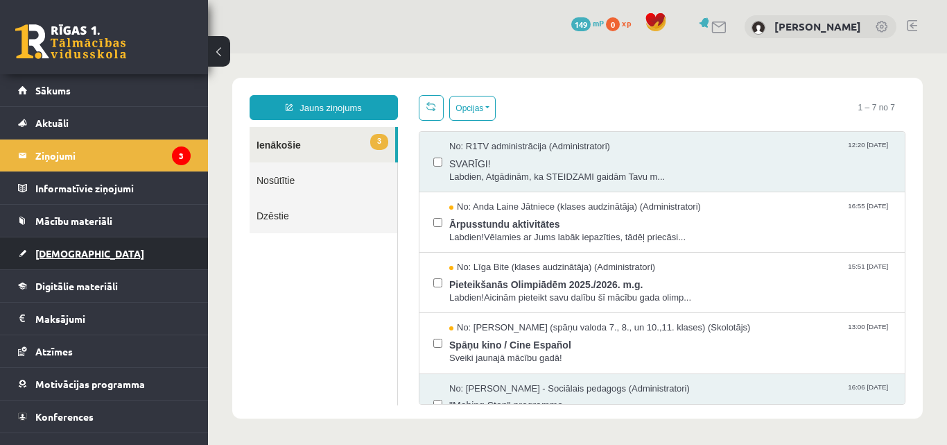
click at [97, 255] on link "[DEMOGRAPHIC_DATA]" at bounding box center [104, 253] width 173 height 32
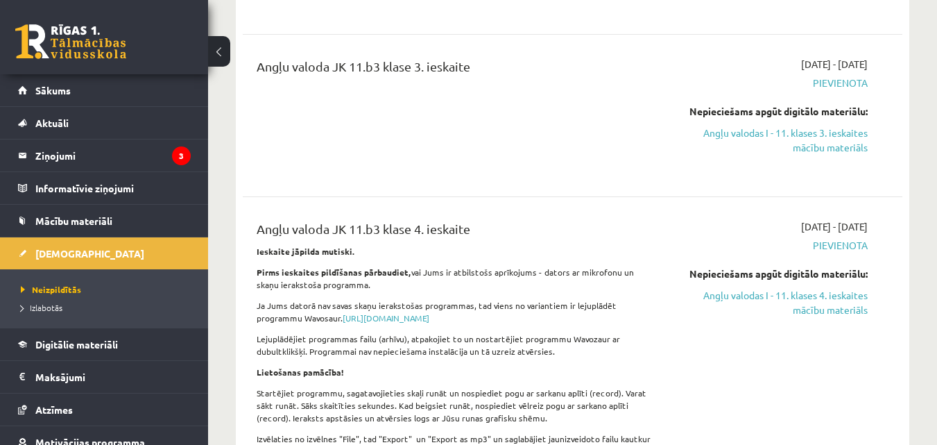
scroll to position [465, 0]
click at [51, 307] on span "Izlabotās" at bounding box center [42, 307] width 42 height 11
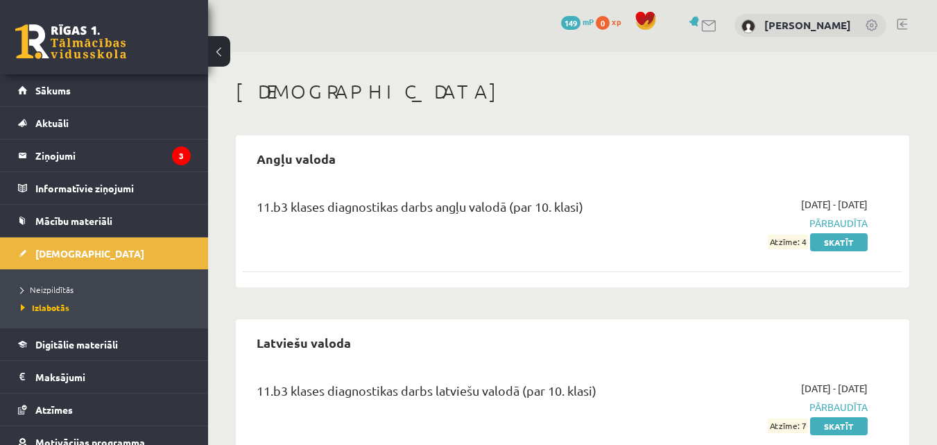
scroll to position [1, 0]
click at [63, 153] on legend "Ziņojumi 3" at bounding box center [112, 155] width 155 height 32
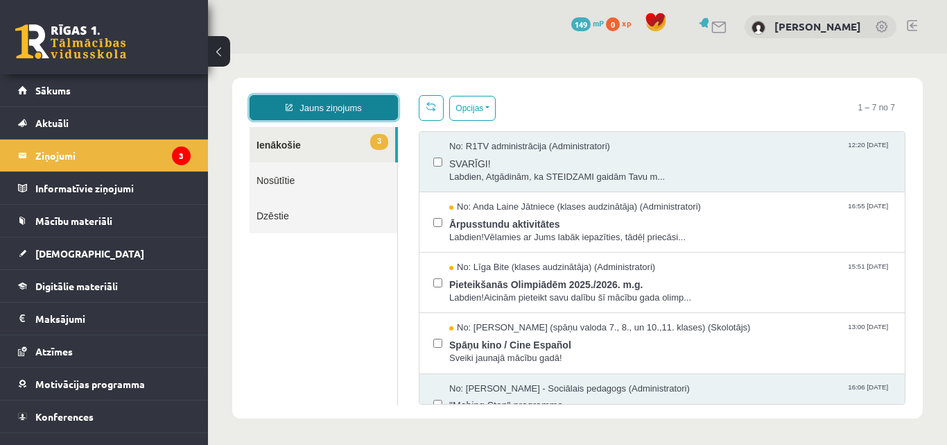
click at [305, 100] on link "Jauns ziņojums" at bounding box center [324, 107] width 148 height 25
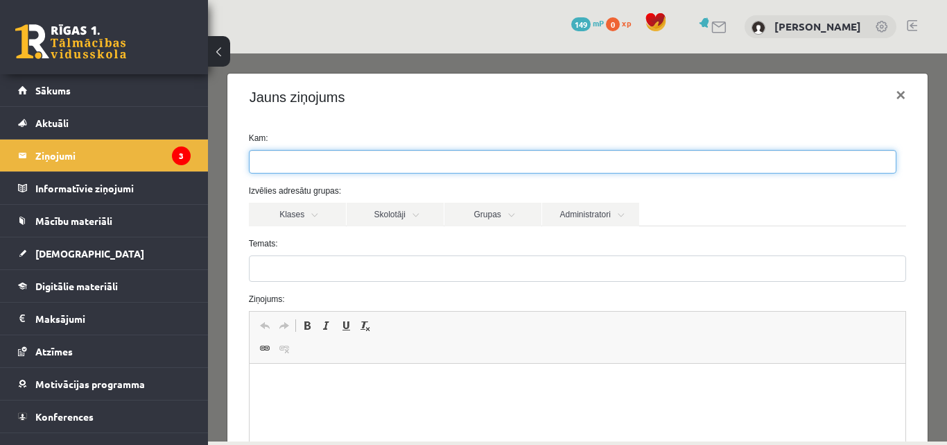
click at [318, 153] on ul at bounding box center [573, 161] width 646 height 22
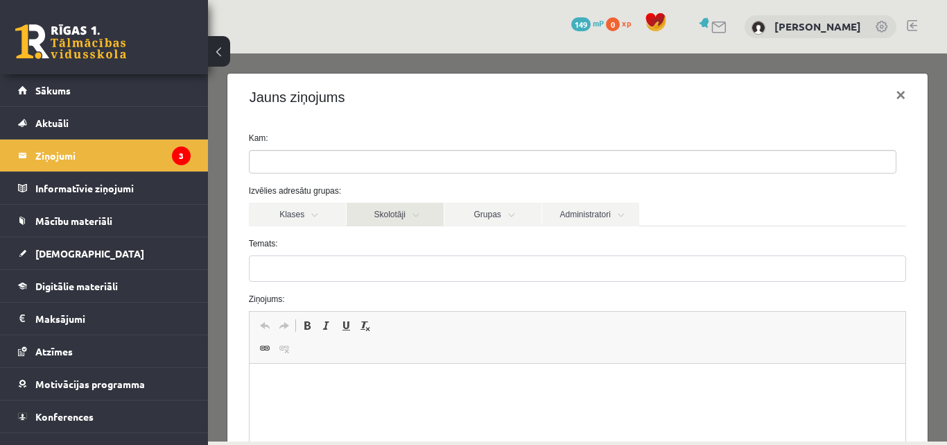
click at [388, 216] on link "Skolotāji" at bounding box center [395, 214] width 97 height 24
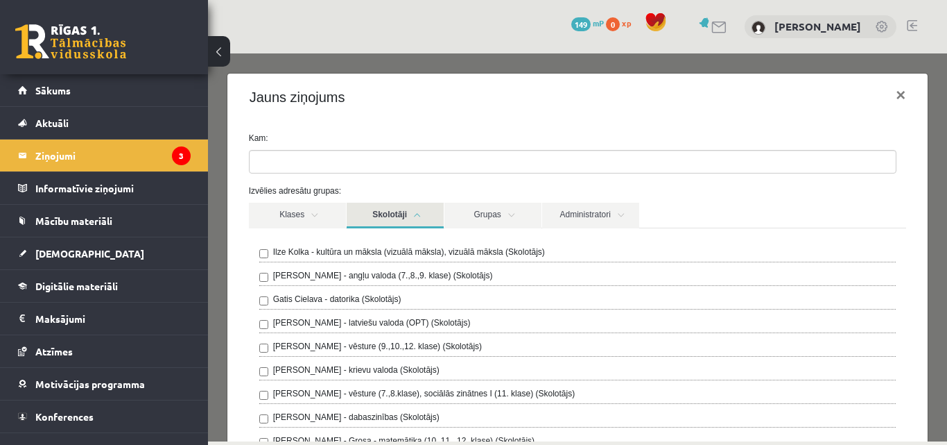
scroll to position [339, 0]
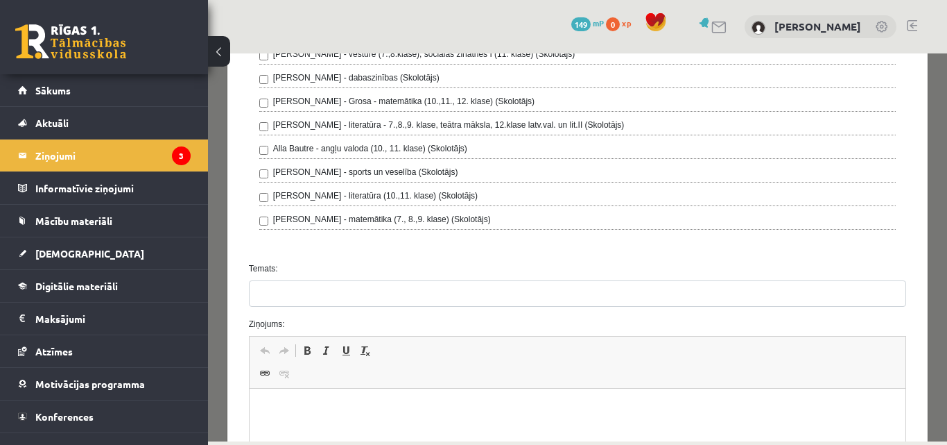
click at [388, 216] on label "[PERSON_NAME] - matemātika (7., 8.,9. klase) (Skolotājs)" at bounding box center [382, 219] width 218 height 12
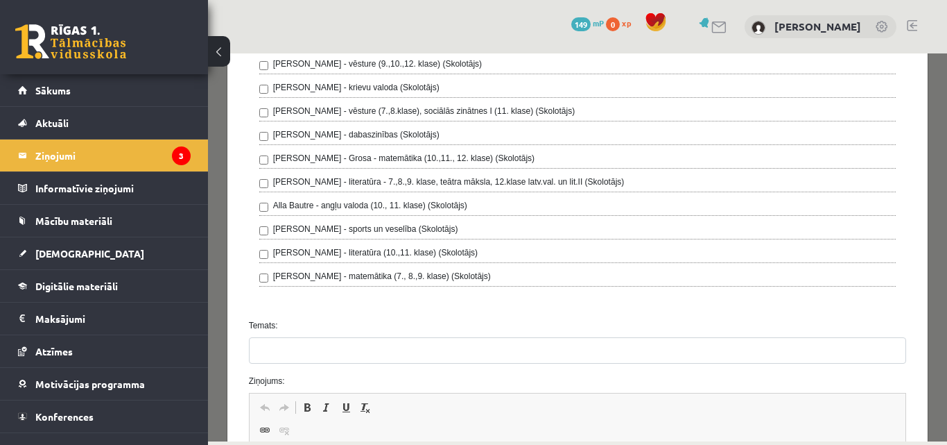
scroll to position [252, 0]
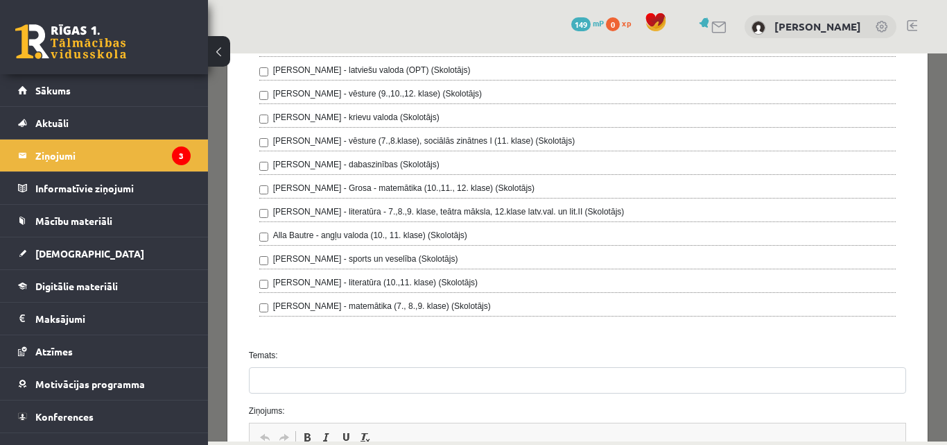
click at [356, 232] on label "Alla Bautre - angļu valoda (10., 11. klase) (Skolotājs)" at bounding box center [370, 235] width 194 height 12
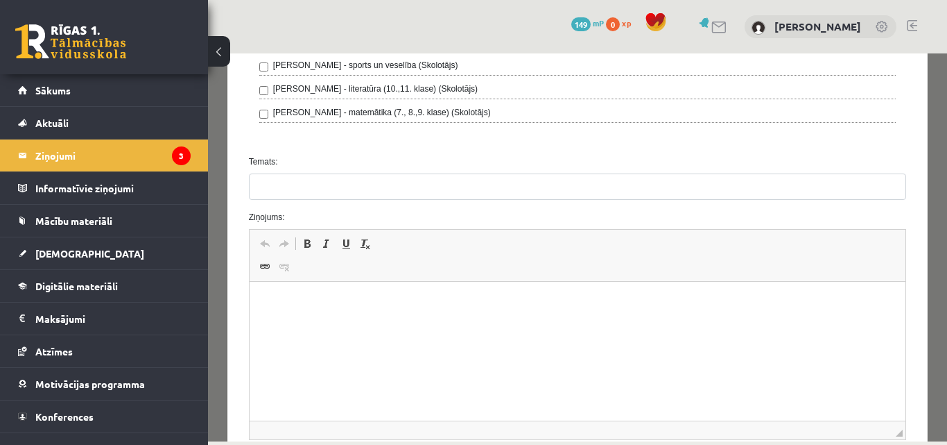
scroll to position [447, 0]
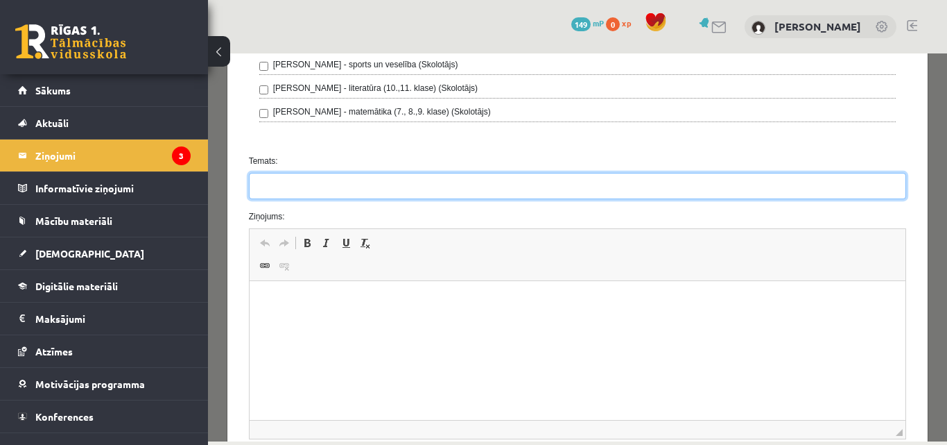
click at [326, 181] on input "Temats:" at bounding box center [578, 186] width 658 height 26
type input "**********"
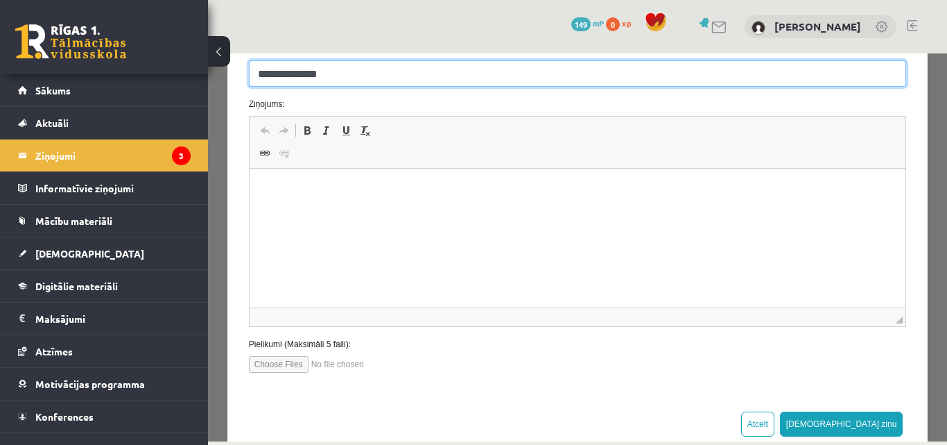
scroll to position [560, 0]
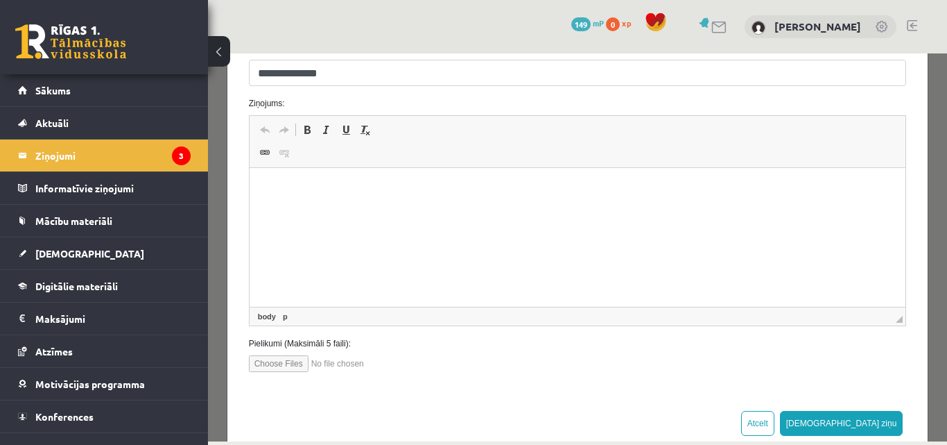
click at [341, 210] on html at bounding box center [577, 189] width 657 height 42
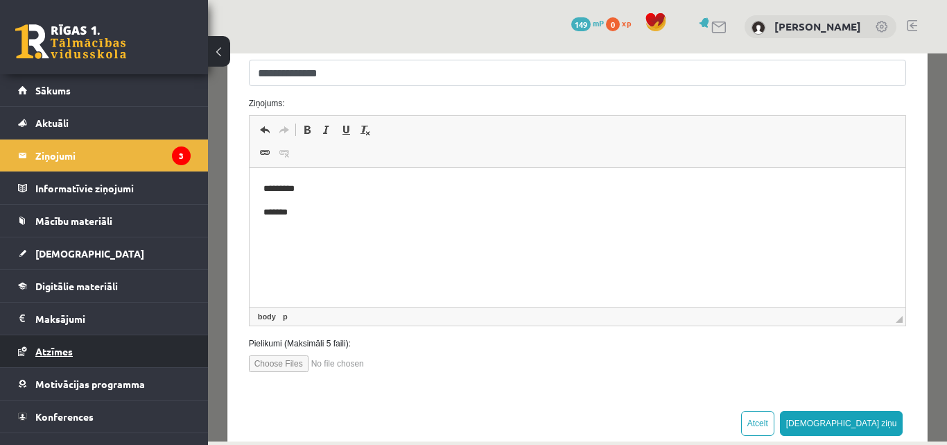
click at [99, 340] on link "Atzīmes" at bounding box center [104, 351] width 173 height 32
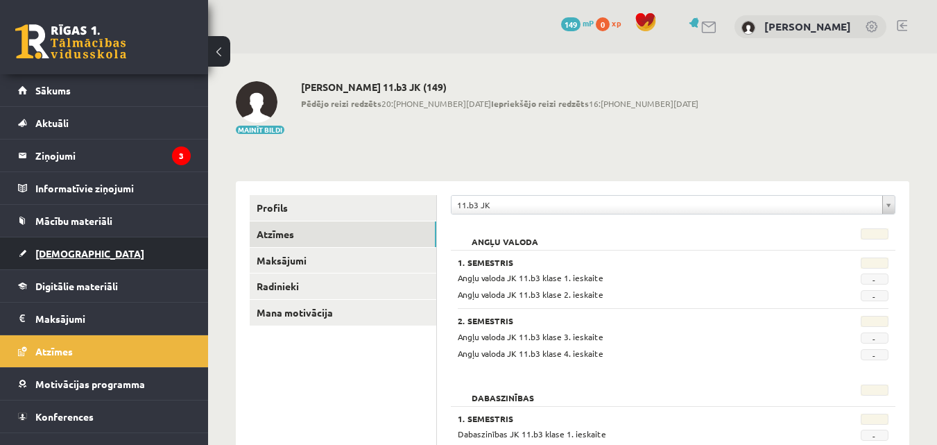
click at [105, 250] on link "[DEMOGRAPHIC_DATA]" at bounding box center [104, 253] width 173 height 32
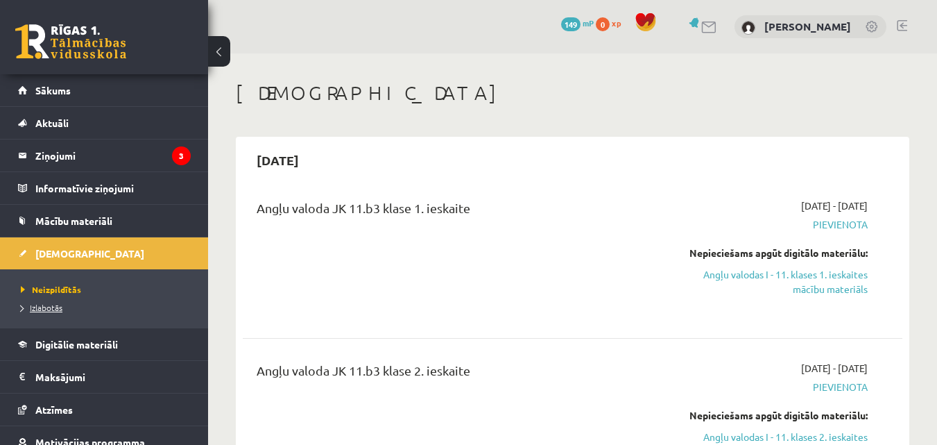
click at [51, 308] on span "Izlabotās" at bounding box center [42, 307] width 42 height 11
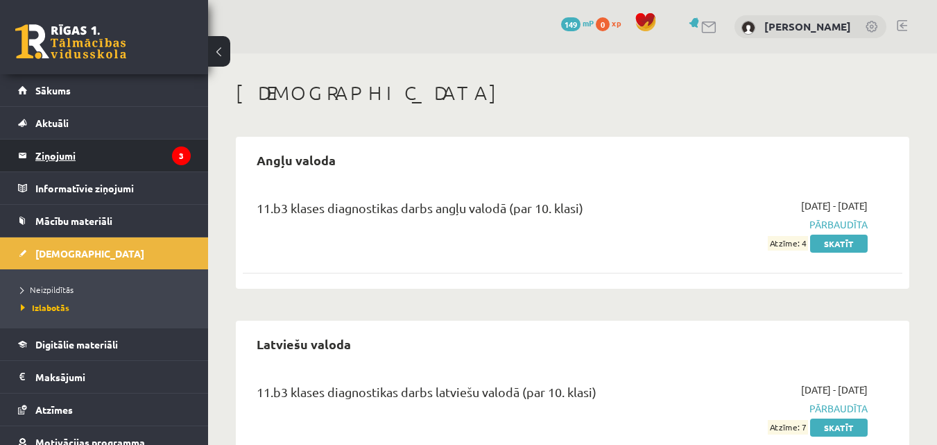
click at [95, 143] on legend "Ziņojumi 3" at bounding box center [112, 155] width 155 height 32
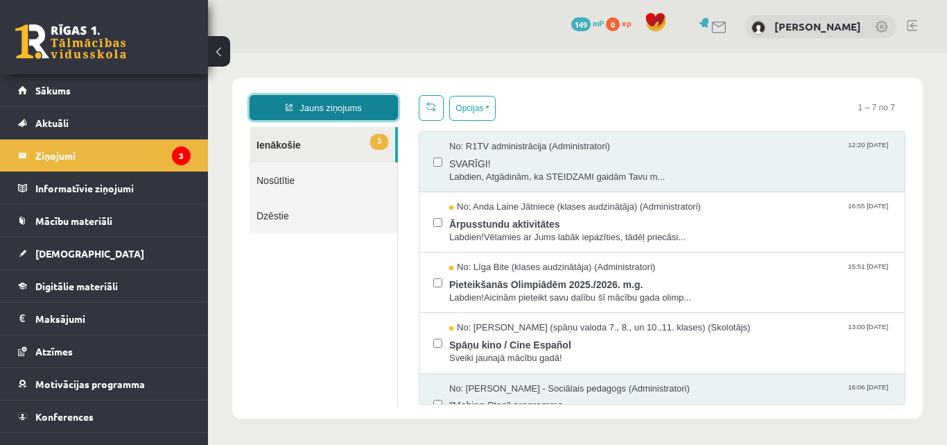
click at [307, 113] on link "Jauns ziņojums" at bounding box center [324, 107] width 148 height 25
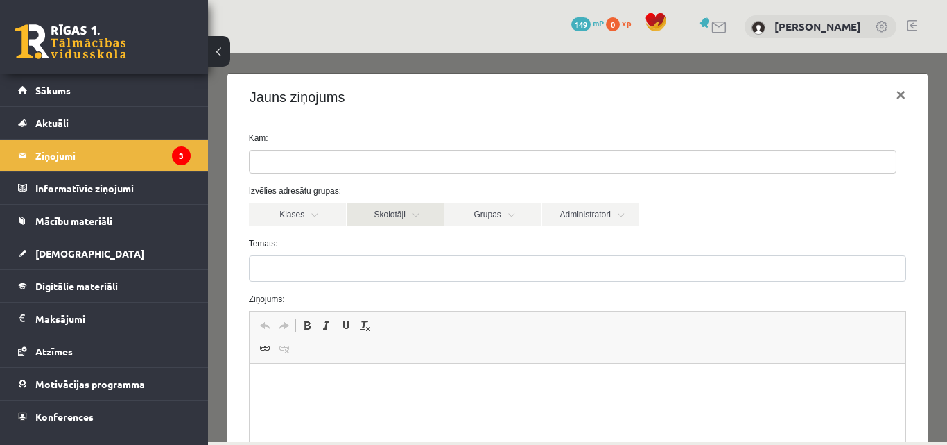
click at [395, 207] on link "Skolotāji" at bounding box center [395, 214] width 97 height 24
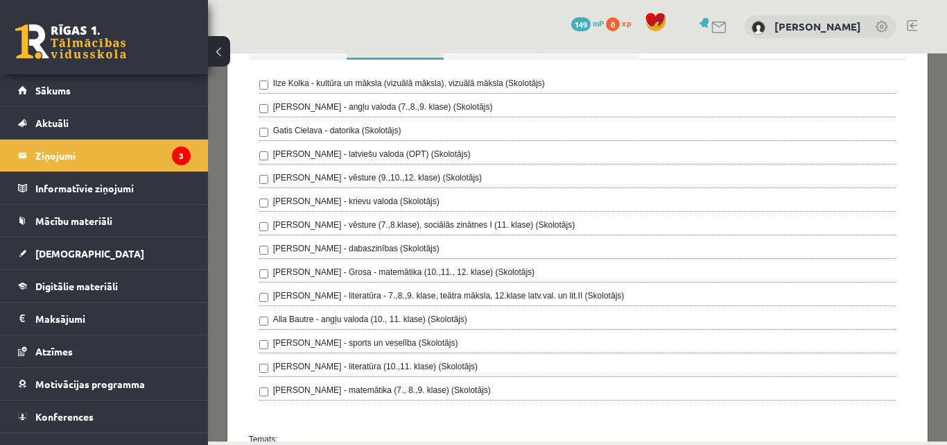
scroll to position [169, 0]
click at [370, 318] on label "Alla Bautre - angļu valoda (10., 11. klase) (Skolotājs)" at bounding box center [370, 318] width 194 height 12
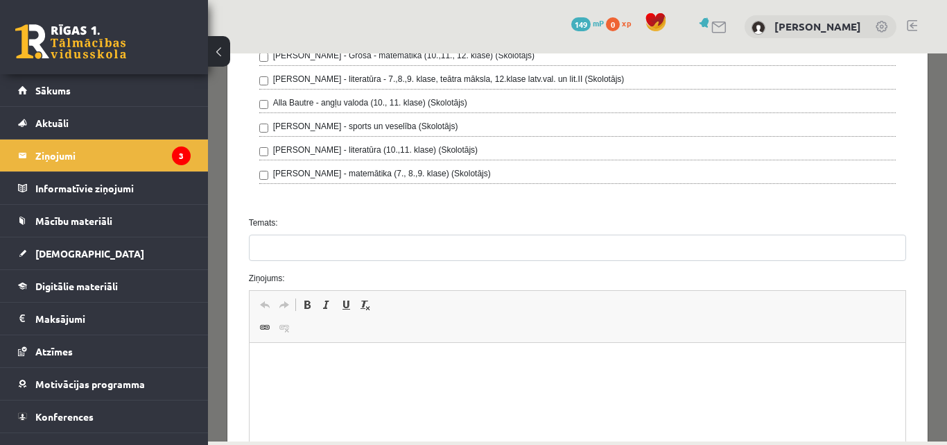
scroll to position [386, 0]
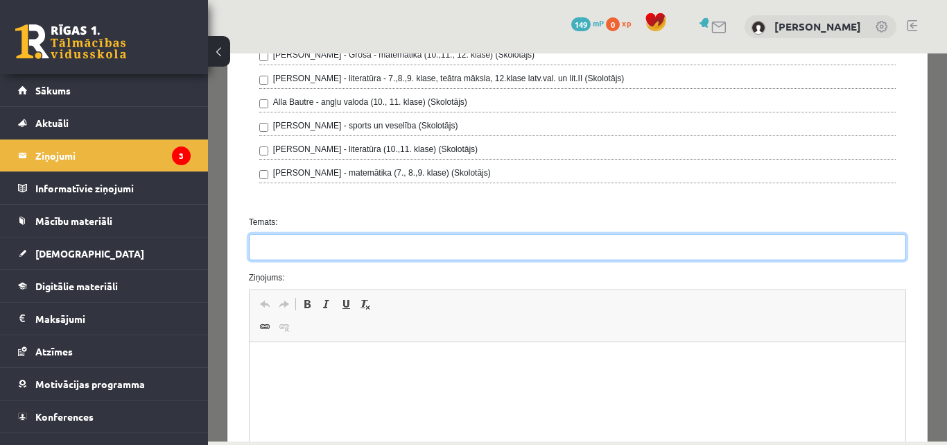
click at [303, 235] on input "Temats:" at bounding box center [578, 247] width 658 height 26
type input "**********"
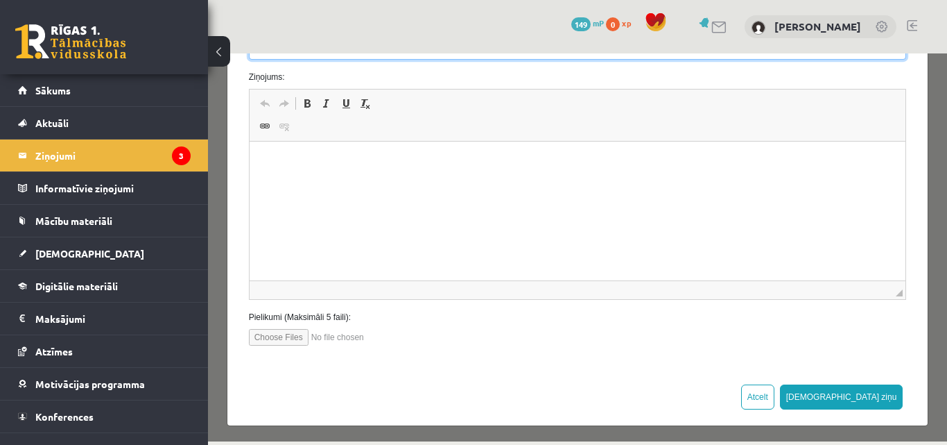
scroll to position [587, 0]
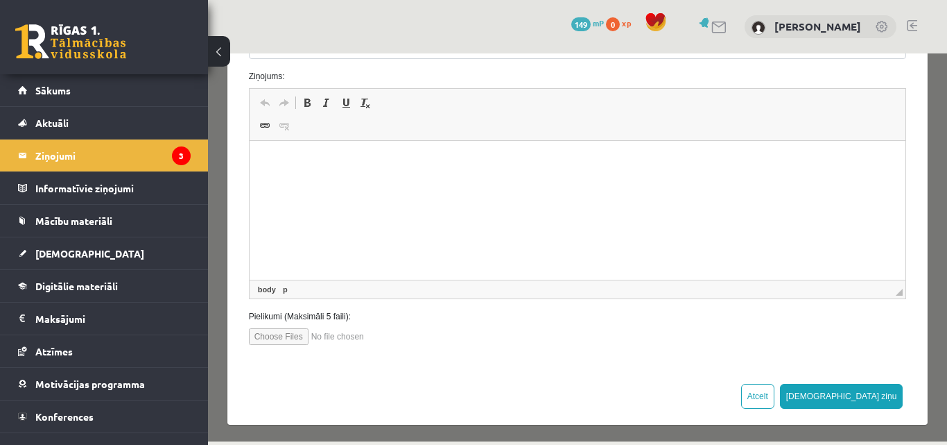
click at [323, 183] on html at bounding box center [577, 162] width 657 height 42
click at [548, 186] on p "**********" at bounding box center [572, 185] width 619 height 15
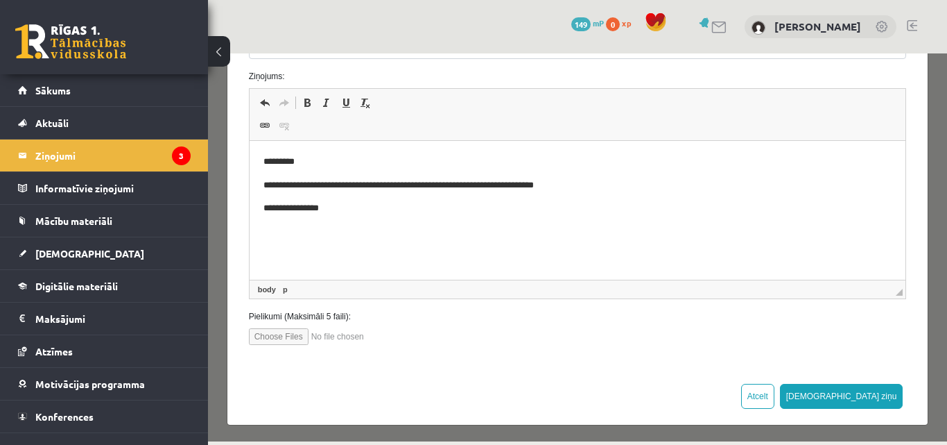
click at [266, 210] on p "**********" at bounding box center [572, 208] width 619 height 15
click at [876, 404] on button "[DEMOGRAPHIC_DATA] ziņu" at bounding box center [841, 395] width 123 height 25
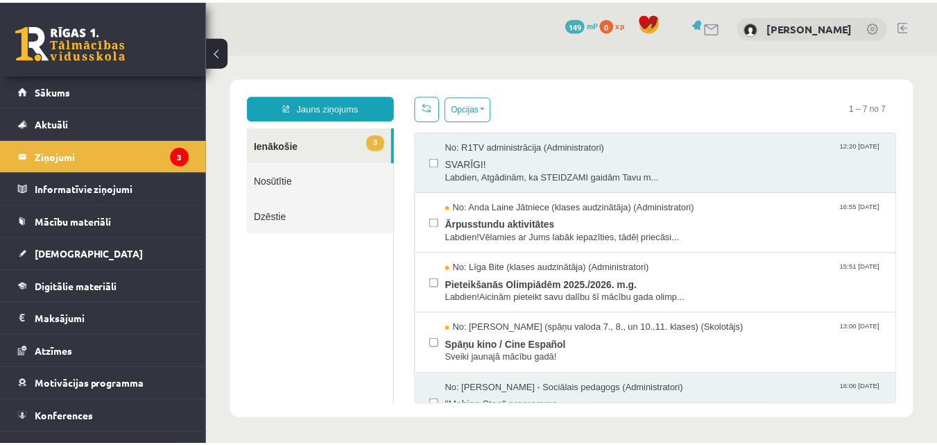
scroll to position [0, 0]
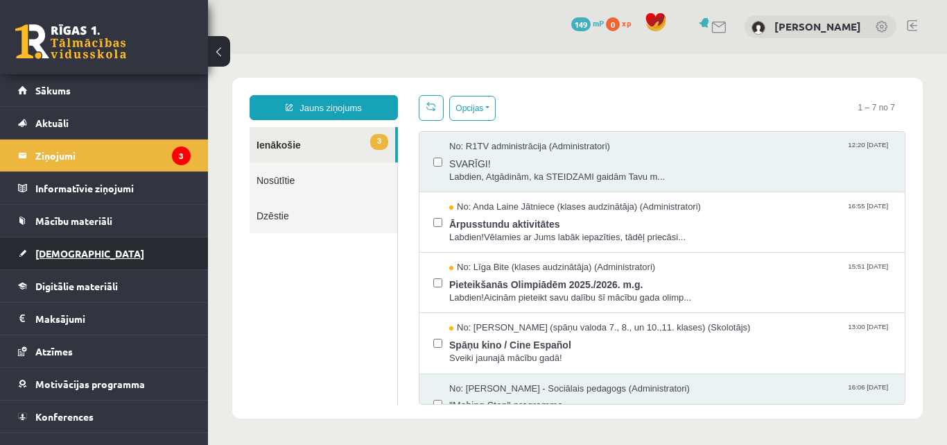
click at [60, 245] on link "[DEMOGRAPHIC_DATA]" at bounding box center [104, 253] width 173 height 32
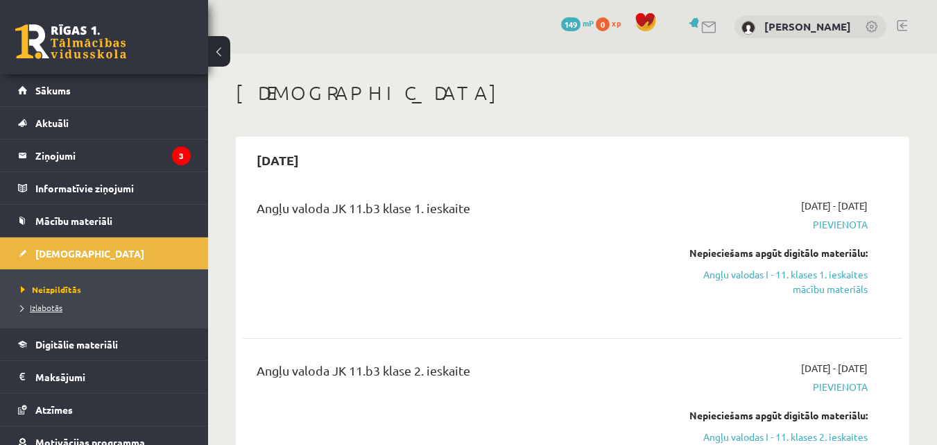
click at [53, 309] on span "Izlabotās" at bounding box center [42, 307] width 42 height 11
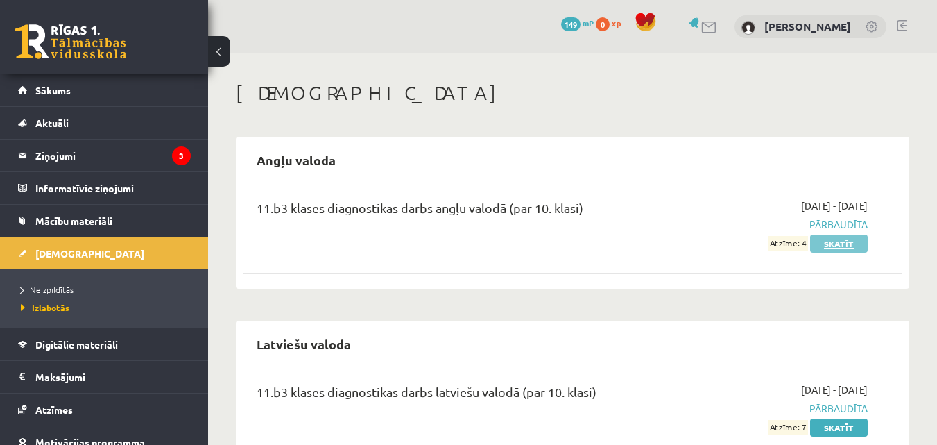
click at [849, 245] on link "Skatīt" at bounding box center [839, 243] width 58 height 18
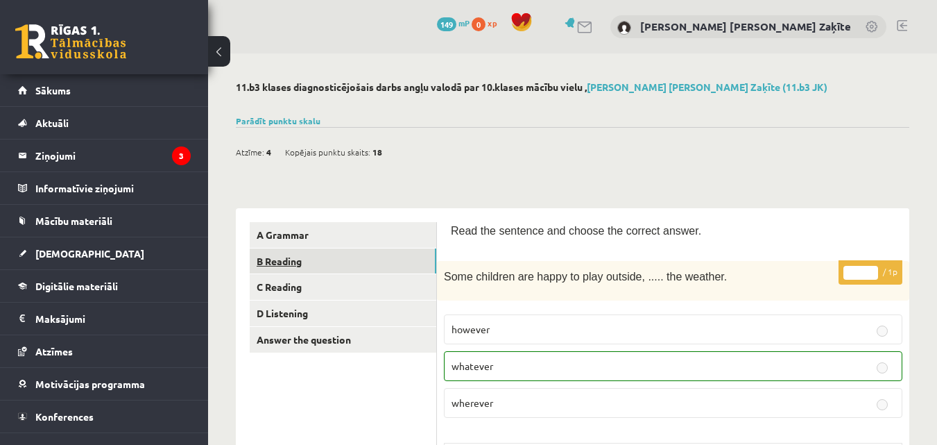
click at [313, 259] on link "B Reading" at bounding box center [343, 261] width 187 height 26
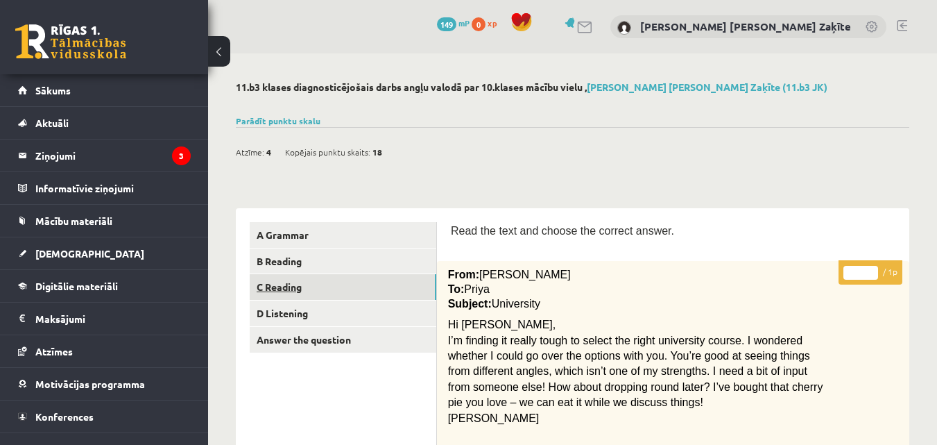
click at [313, 286] on link "C Reading" at bounding box center [343, 287] width 187 height 26
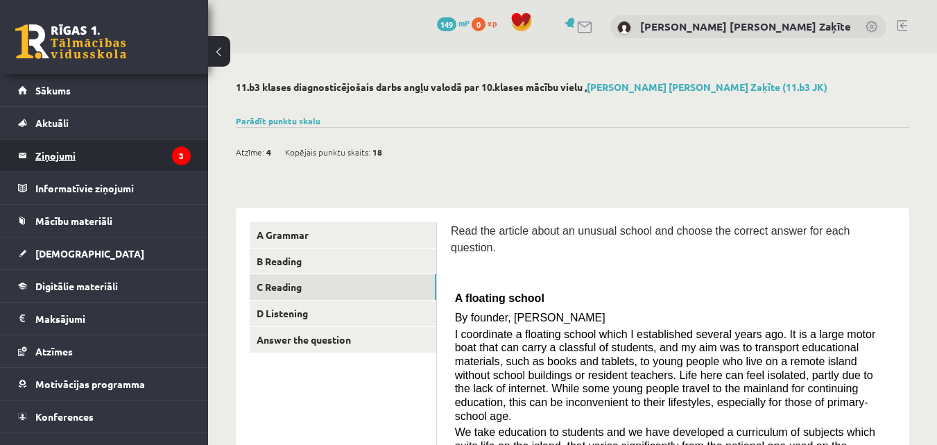
click at [91, 159] on legend "Ziņojumi 3" at bounding box center [112, 155] width 155 height 32
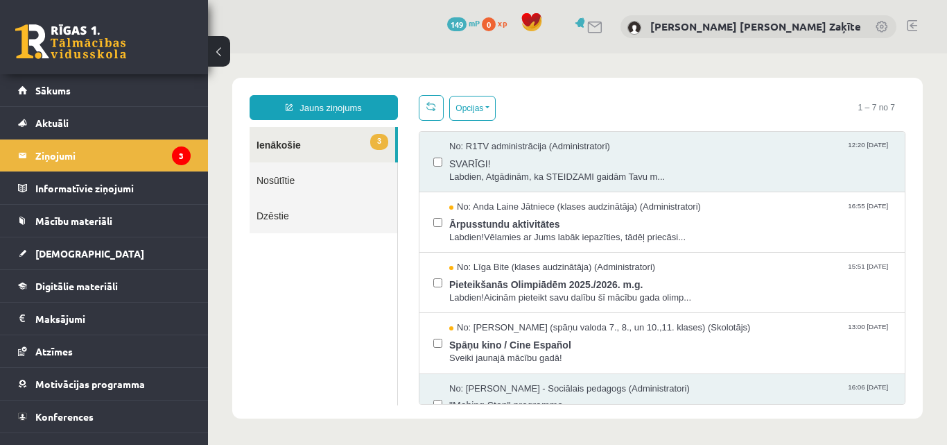
click at [284, 175] on link "Nosūtītie" at bounding box center [324, 179] width 148 height 35
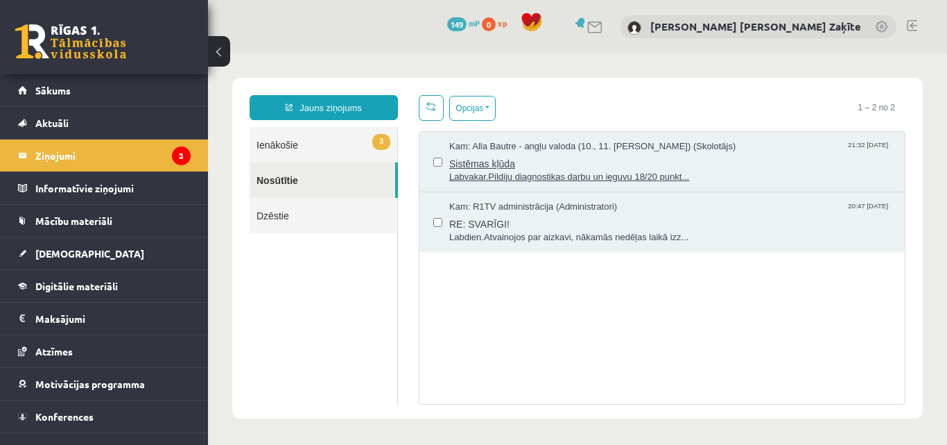
click at [515, 171] on span "Labvakar.Pildiju diagnostikas darbu un ieguvu 18/20 punkt..." at bounding box center [670, 177] width 442 height 13
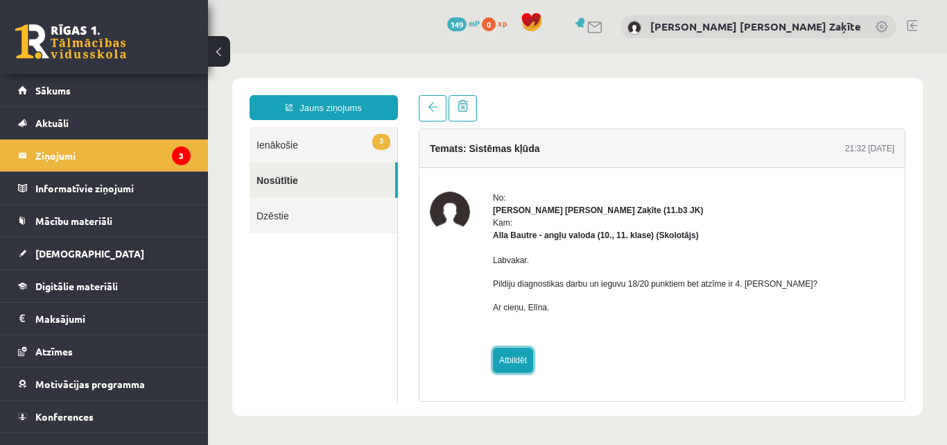
click at [500, 354] on link "Atbildēt" at bounding box center [513, 359] width 40 height 25
type input "**********"
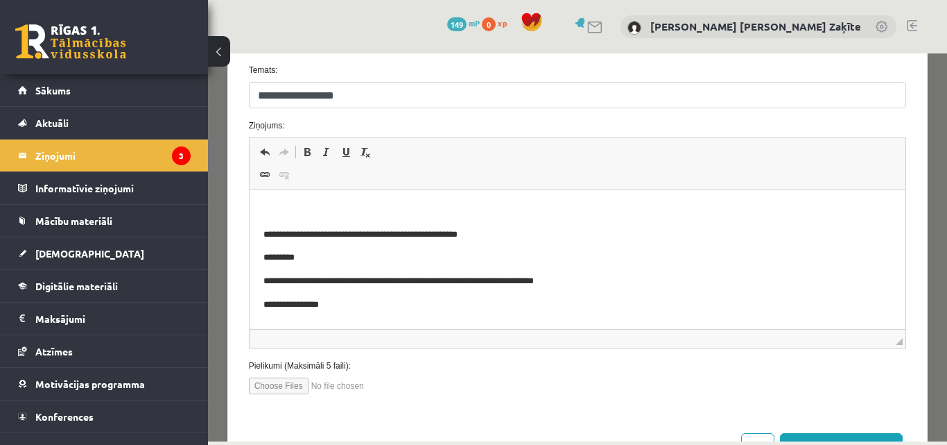
scroll to position [180, 0]
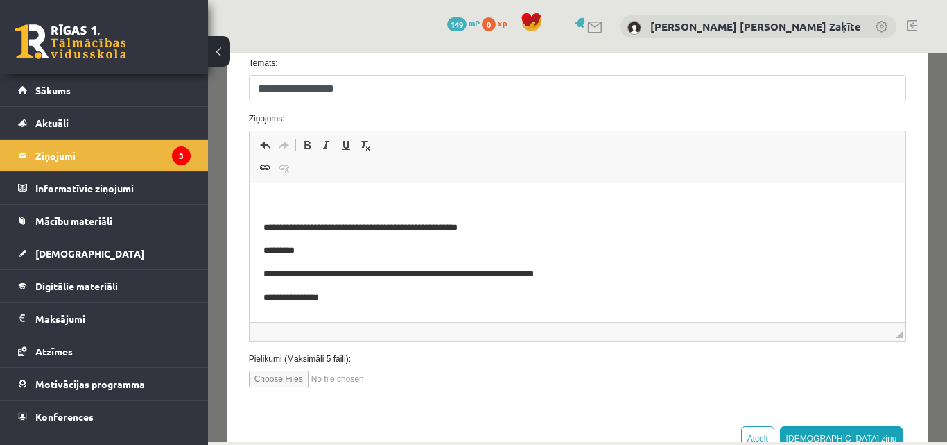
click at [327, 198] on p "Editor, wiswyg-editor-47024940624620-1757615592-4" at bounding box center [577, 204] width 629 height 15
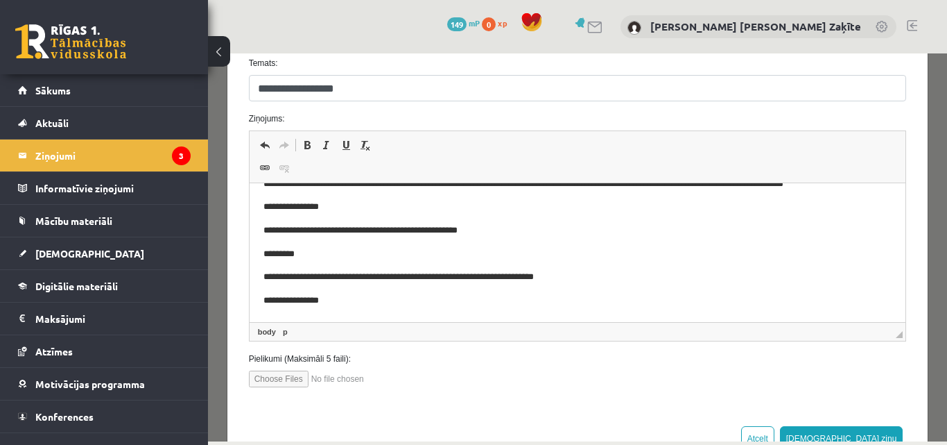
scroll to position [226, 0]
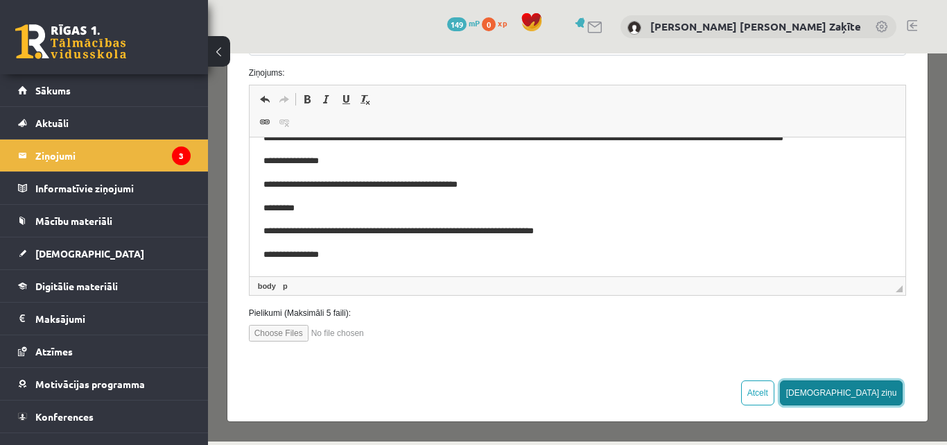
click at [864, 390] on button "[DEMOGRAPHIC_DATA] ziņu" at bounding box center [841, 392] width 123 height 25
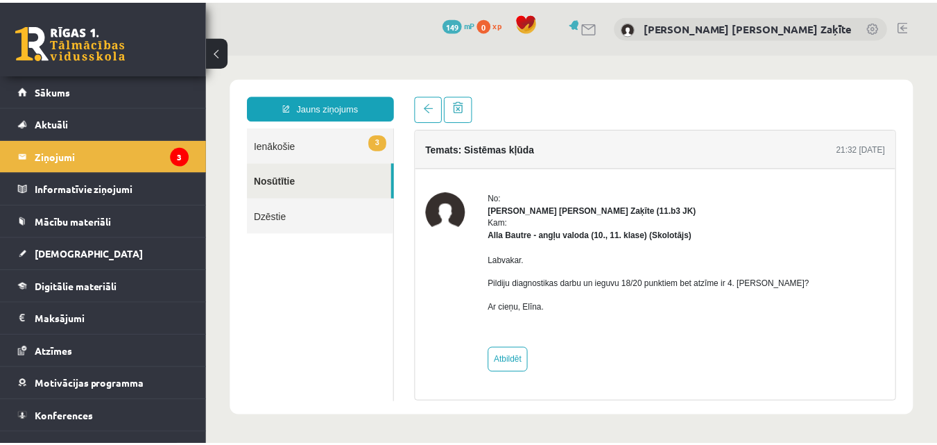
scroll to position [0, 0]
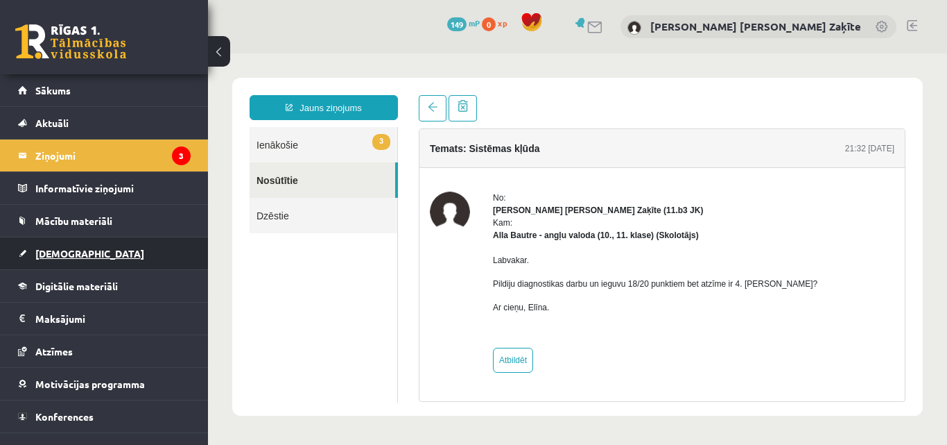
click at [78, 248] on link "[DEMOGRAPHIC_DATA]" at bounding box center [104, 253] width 173 height 32
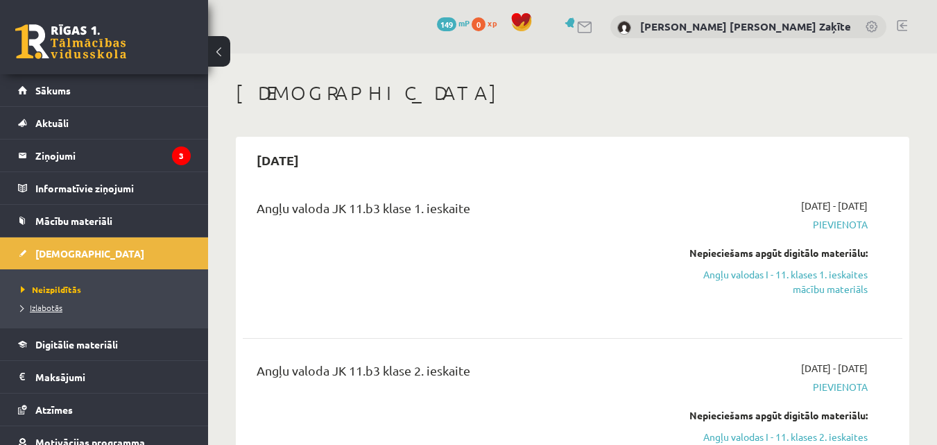
click at [31, 308] on span "Izlabotās" at bounding box center [42, 307] width 42 height 11
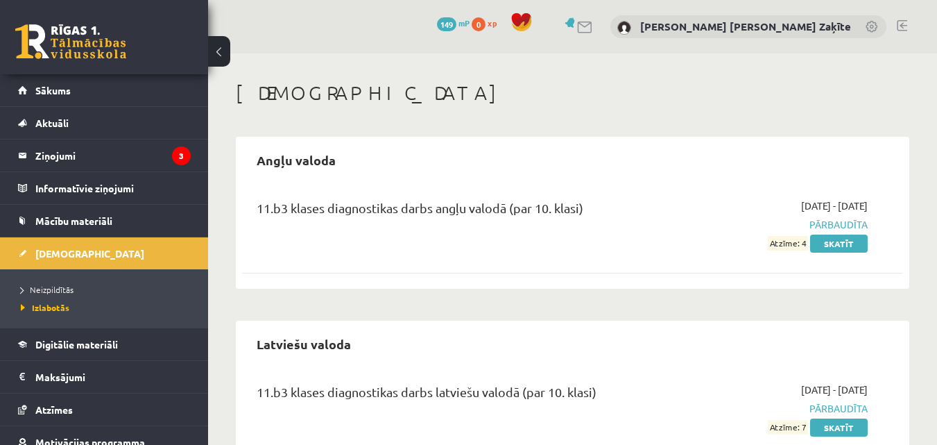
click at [550, 196] on div "11.b3 klases diagnostikas darbs angļu valodā (par 10. klasi) 2025-09-01 - 2025-…" at bounding box center [572, 224] width 659 height 80
click at [65, 284] on span "Neizpildītās" at bounding box center [47, 289] width 53 height 11
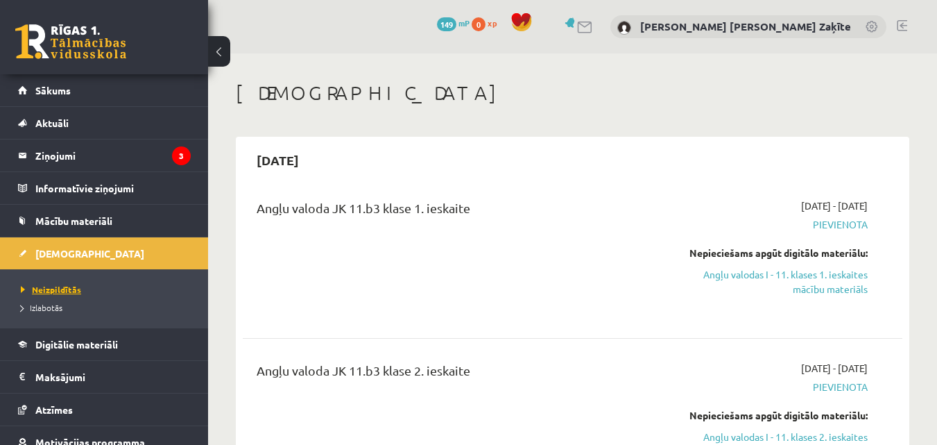
click at [65, 284] on span "Neizpildītās" at bounding box center [51, 289] width 60 height 11
